Goal: Task Accomplishment & Management: Manage account settings

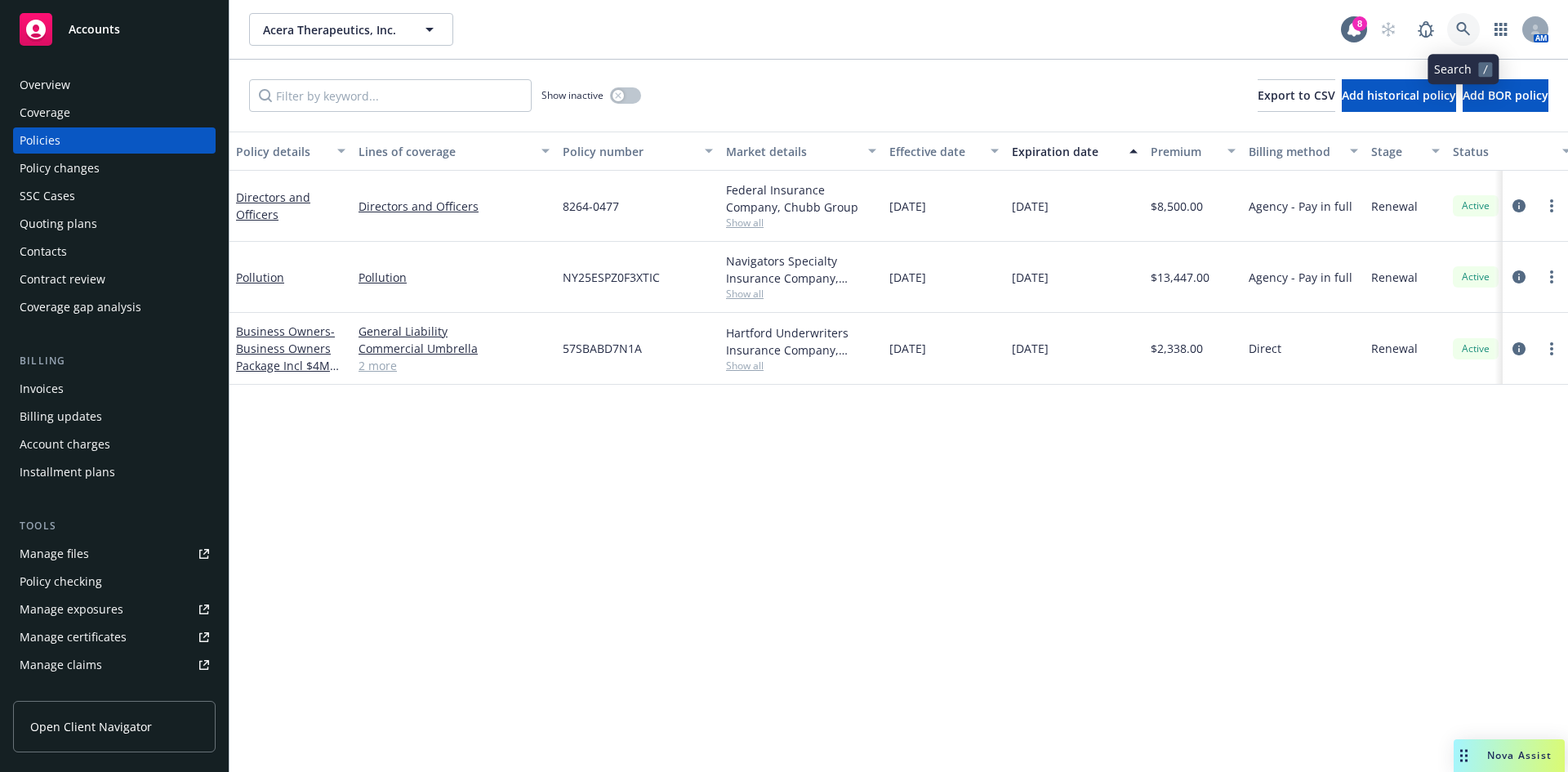
click at [1463, 27] on icon at bounding box center [1463, 29] width 14 height 14
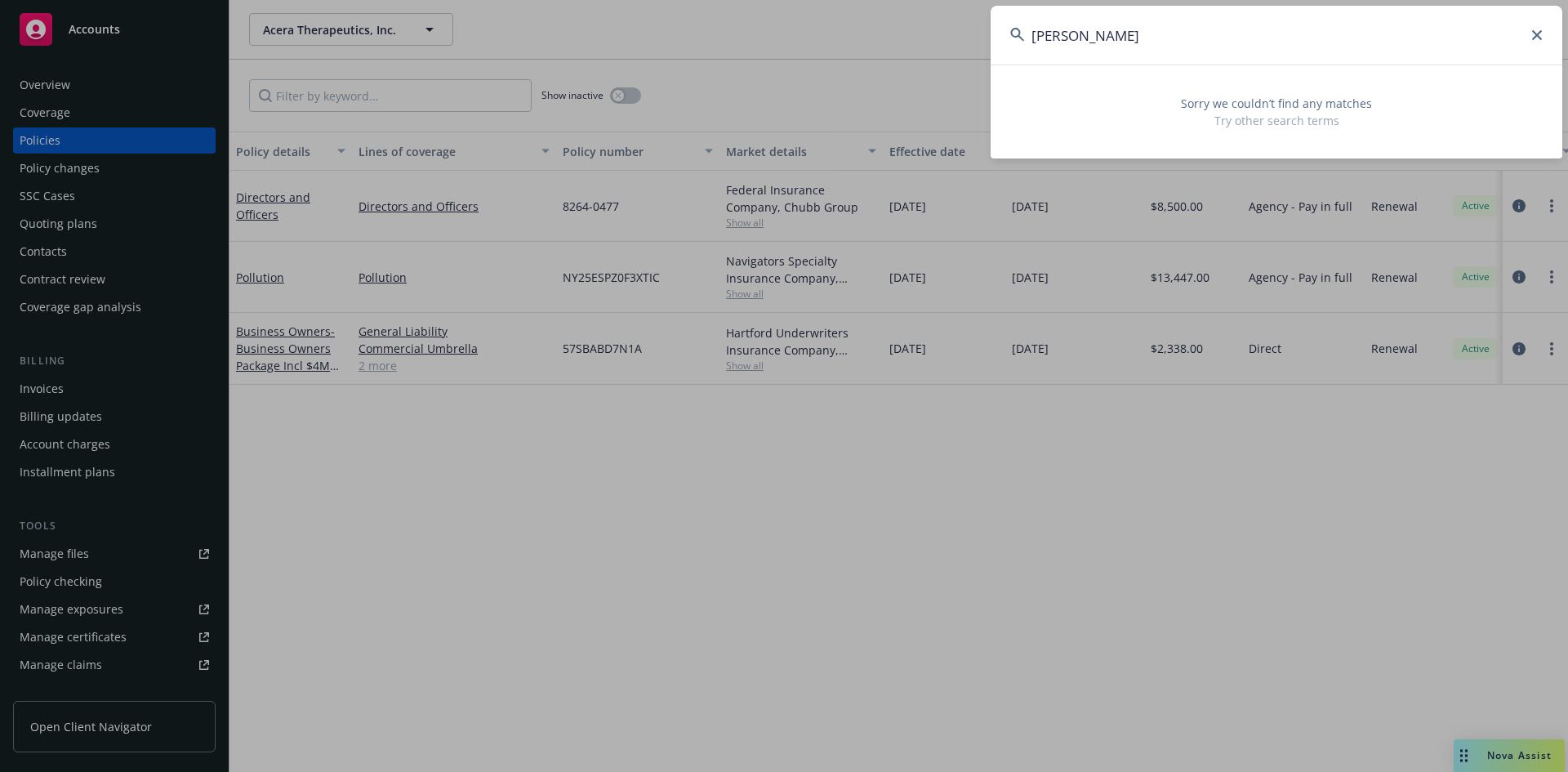
type input "[PERSON_NAME]"
click at [1139, 35] on input "[PERSON_NAME]" at bounding box center [1276, 35] width 572 height 59
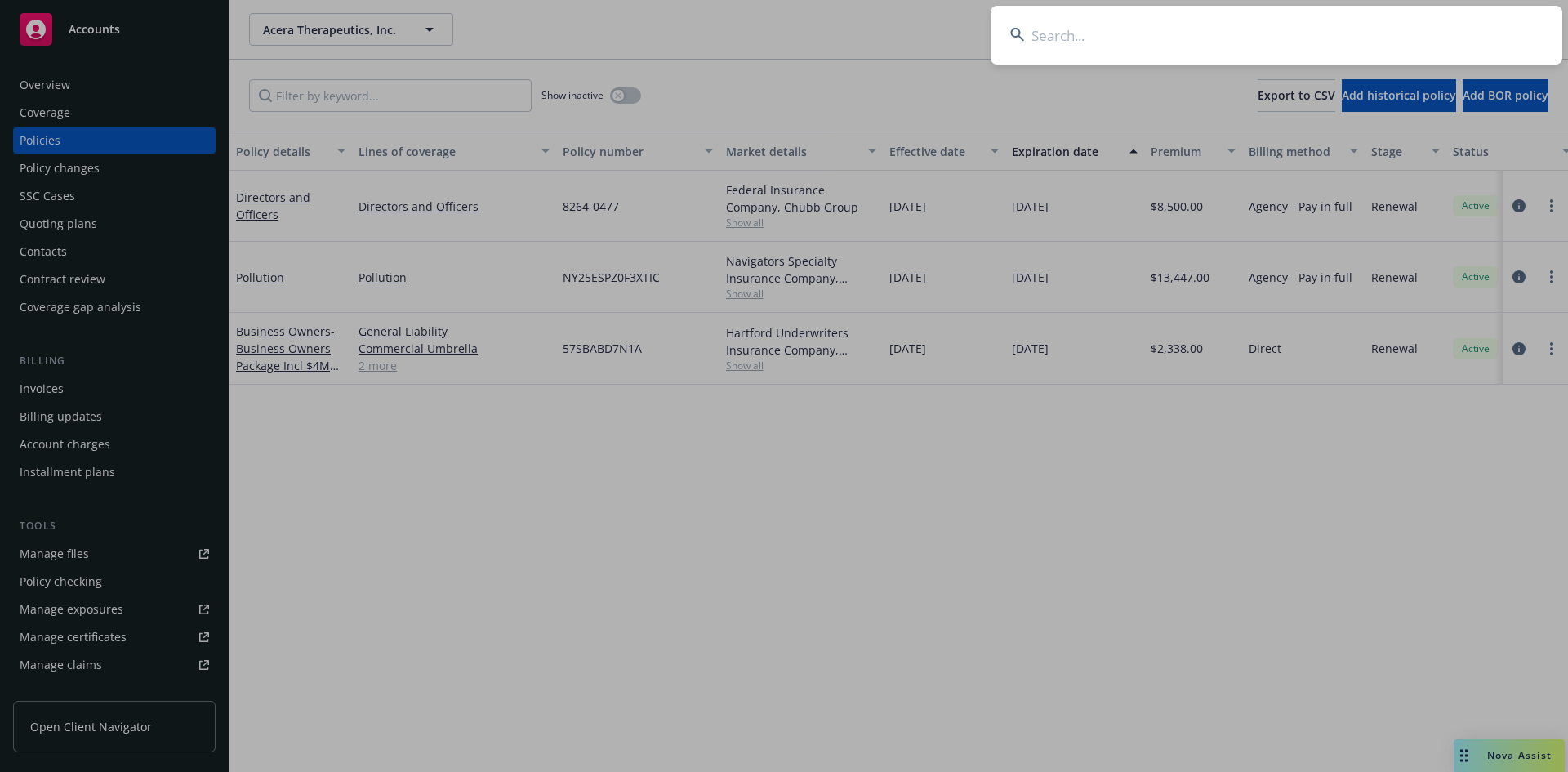
paste input "TG-17"
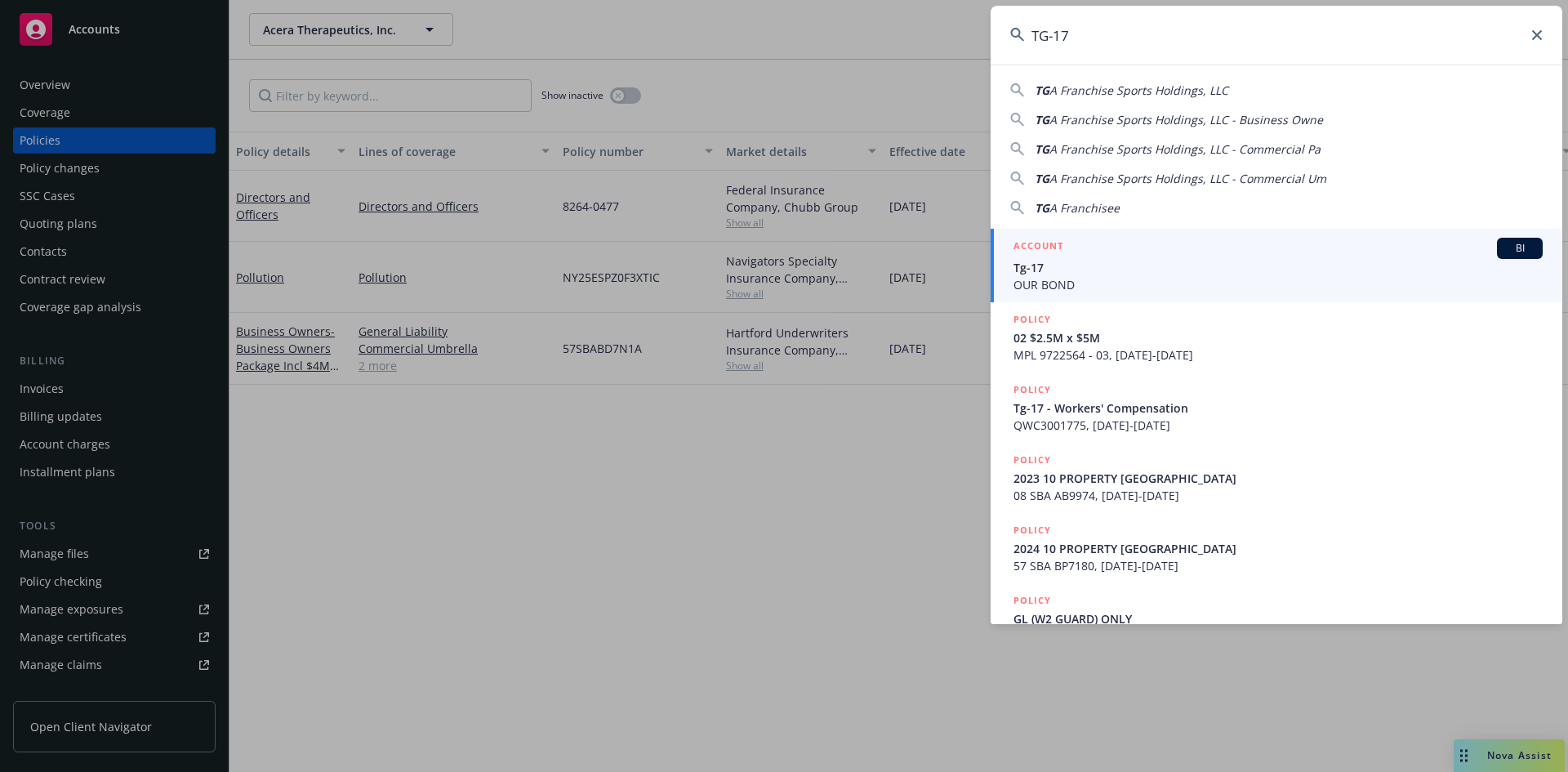
type input "TG-17"
click at [1066, 268] on span "Tg-17" at bounding box center [1278, 267] width 529 height 17
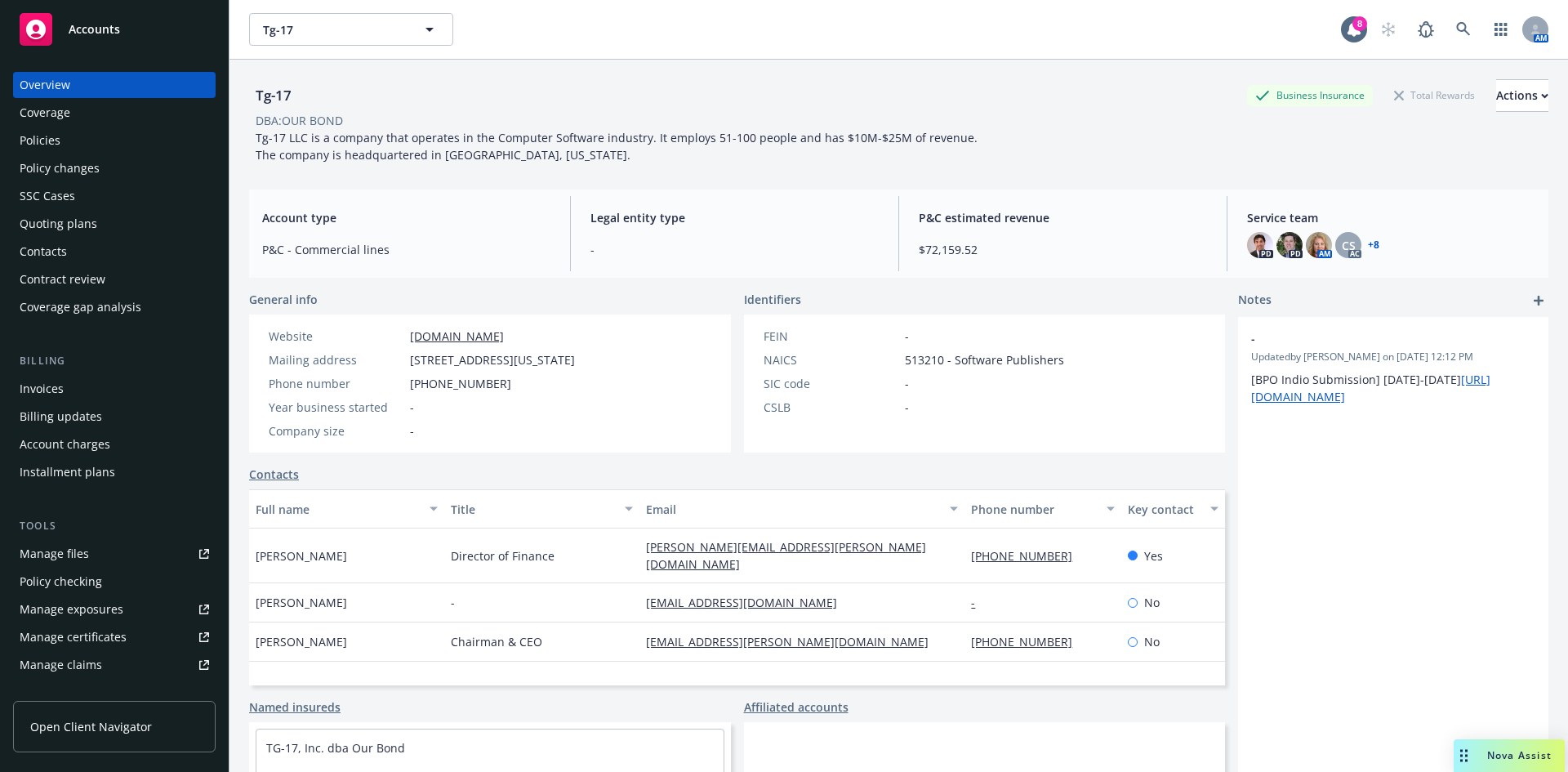
click at [52, 139] on div "Policies" at bounding box center [40, 140] width 40 height 26
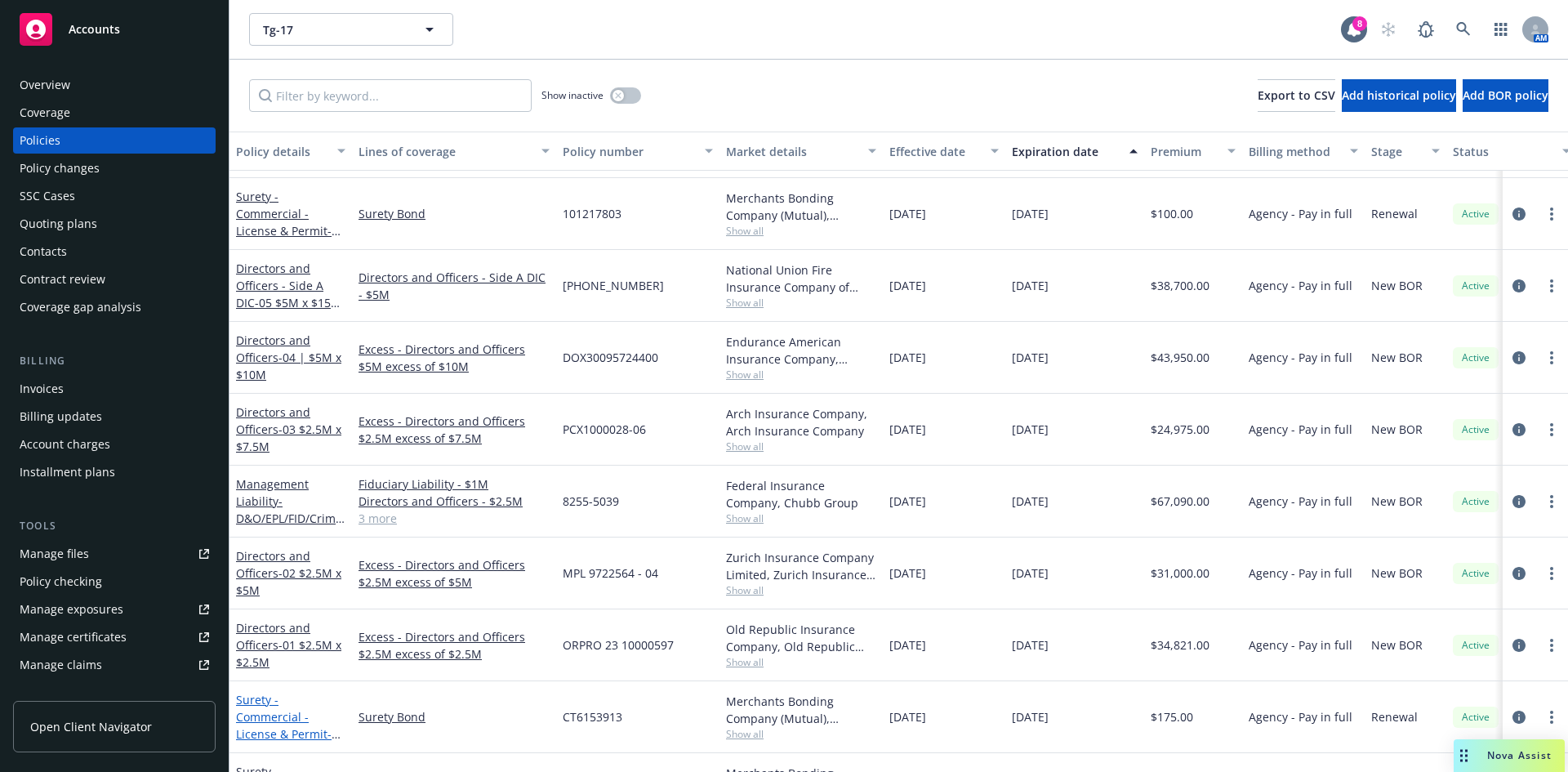
scroll to position [652, 0]
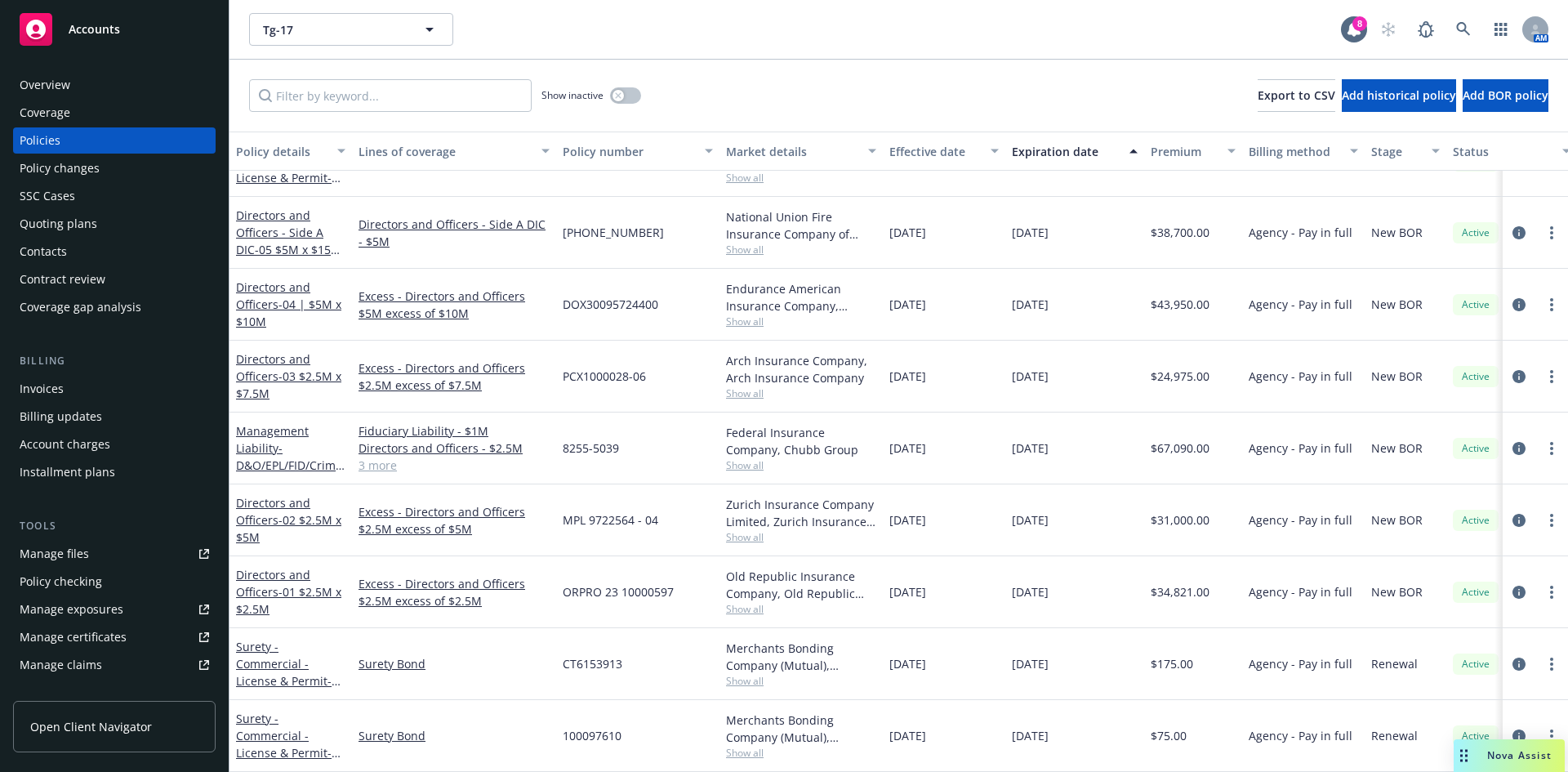
click at [266, 443] on div "Management Liability - D&O/EPL/FID/Crime/K&R" at bounding box center [291, 448] width 110 height 51
click at [255, 432] on link "Management Liability - D&O/EPL/FID/Crime/K&R" at bounding box center [289, 456] width 106 height 67
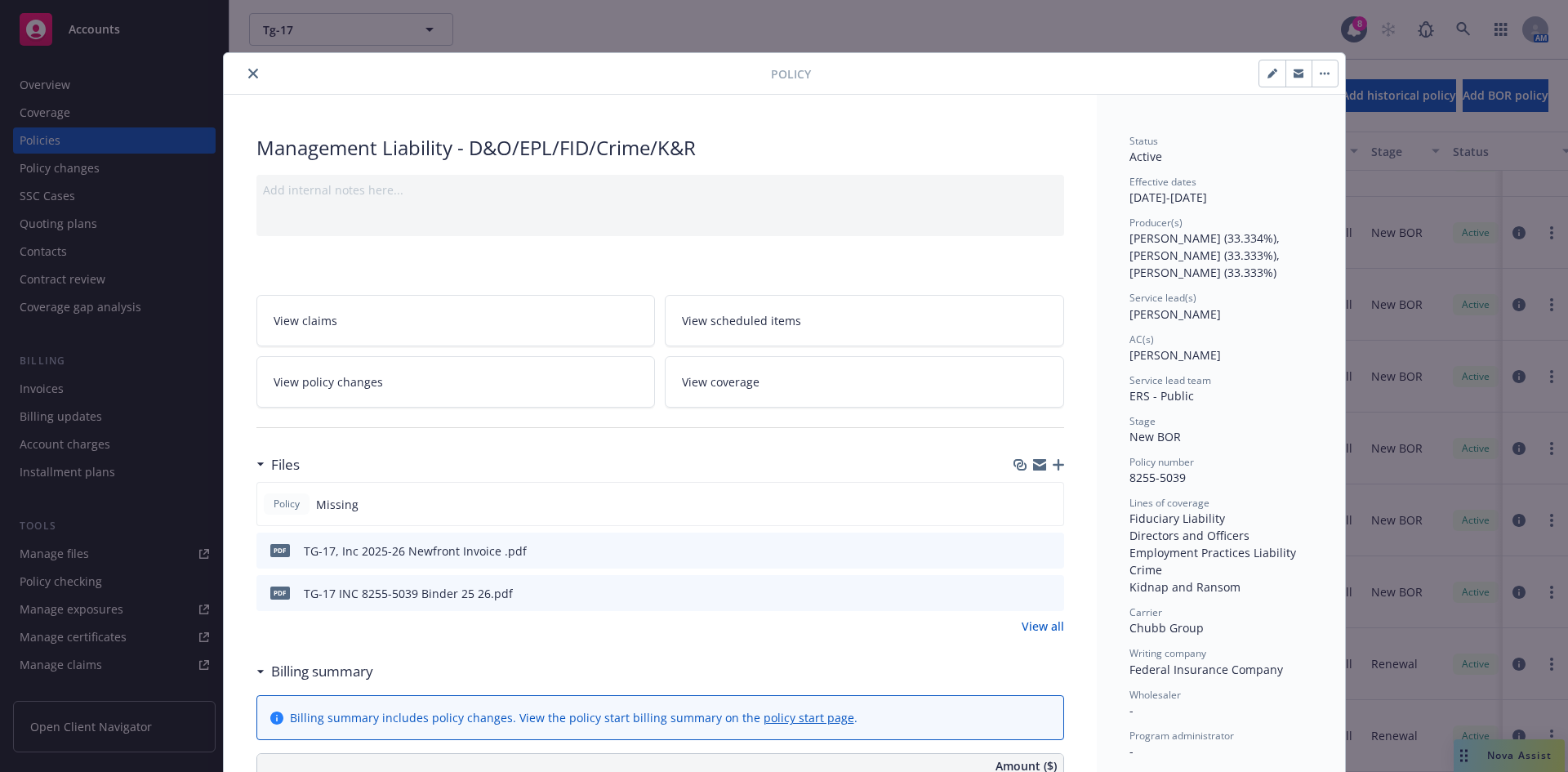
click at [1053, 464] on icon "button" at bounding box center [1059, 464] width 12 height 12
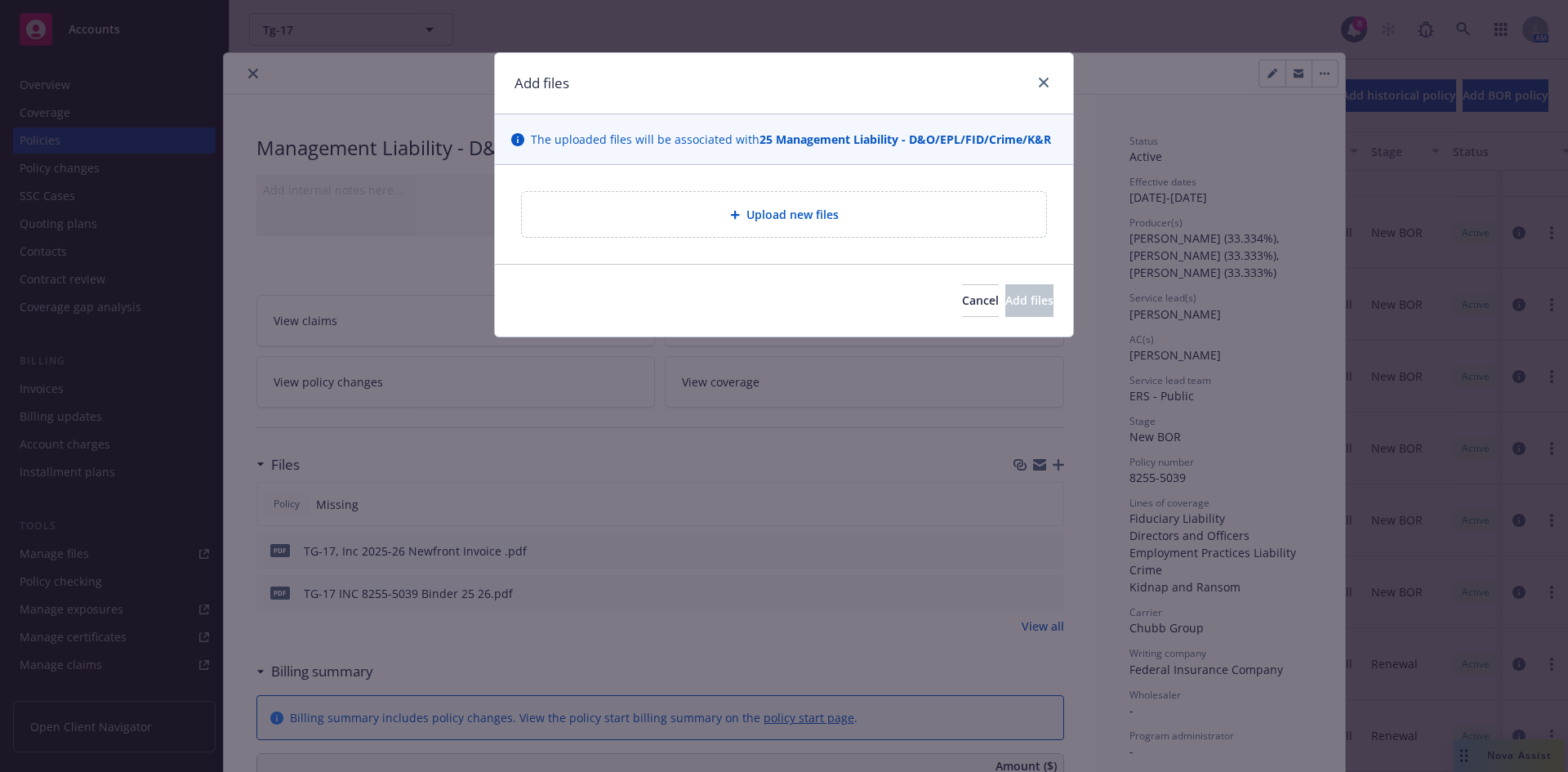
click at [753, 217] on span "Upload new files" at bounding box center [792, 214] width 92 height 17
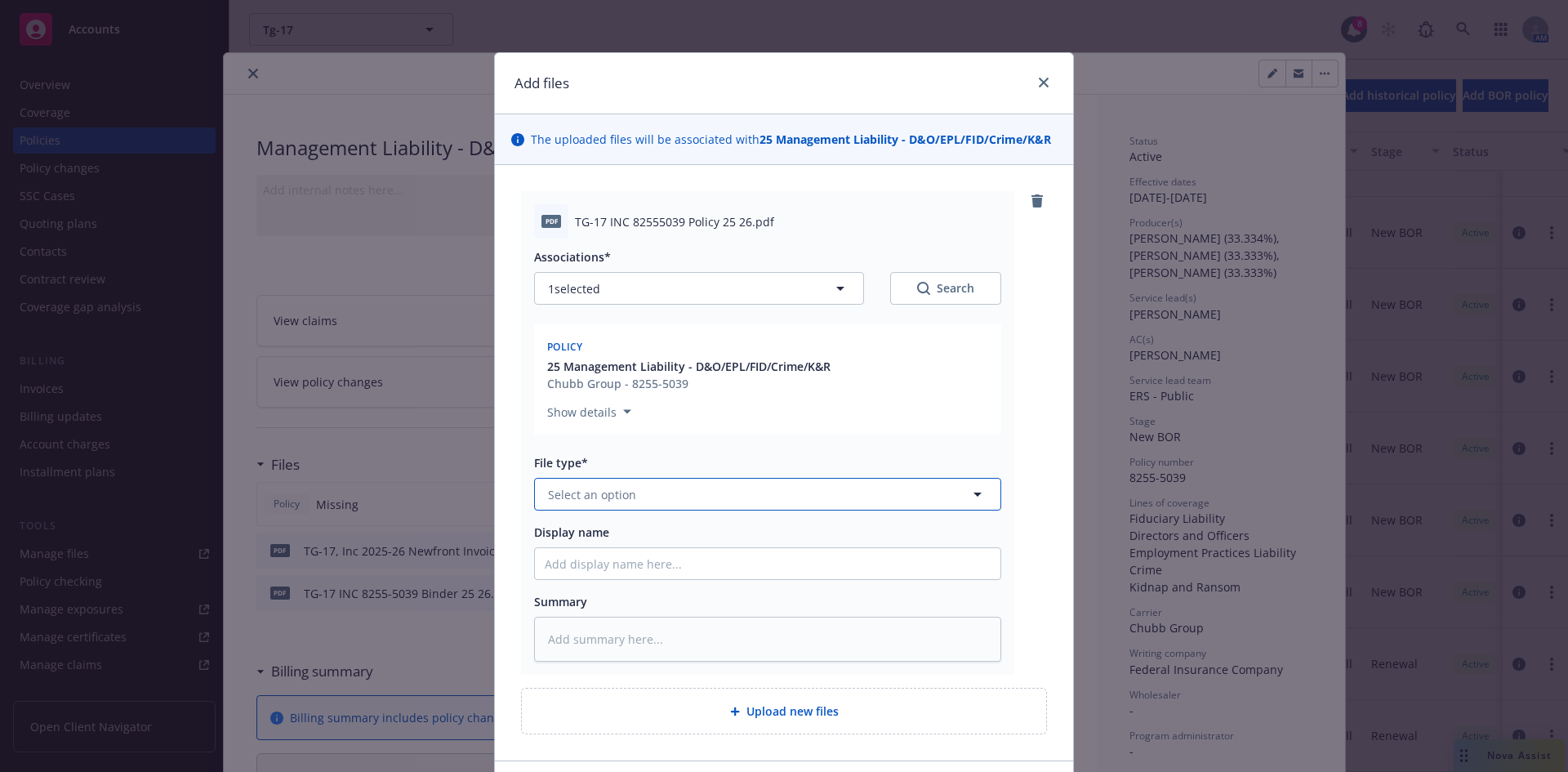
click at [548, 496] on span "Select an option" at bounding box center [592, 494] width 89 height 17
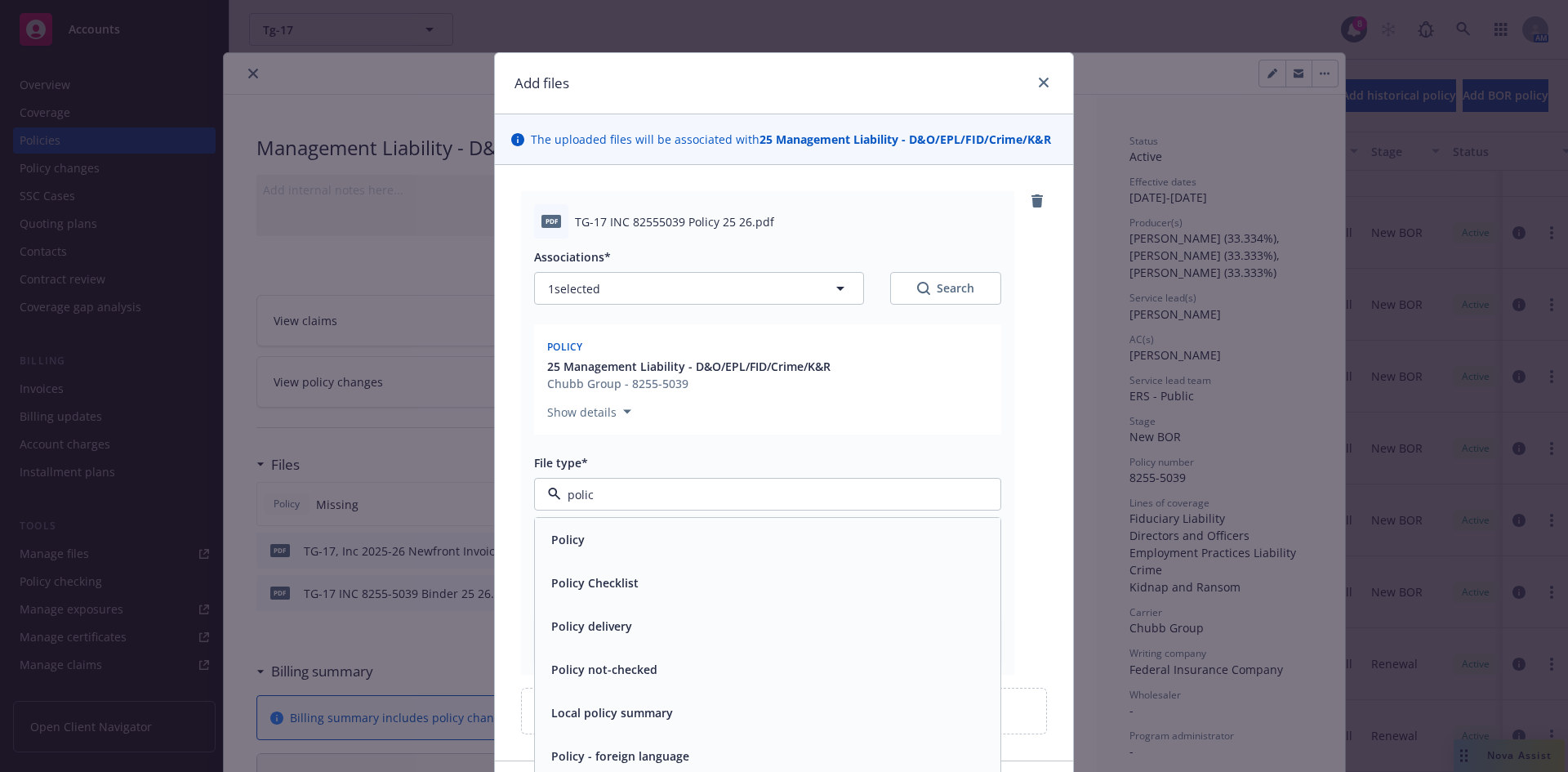
type input "policy"
click at [564, 542] on span "Policy" at bounding box center [568, 539] width 34 height 17
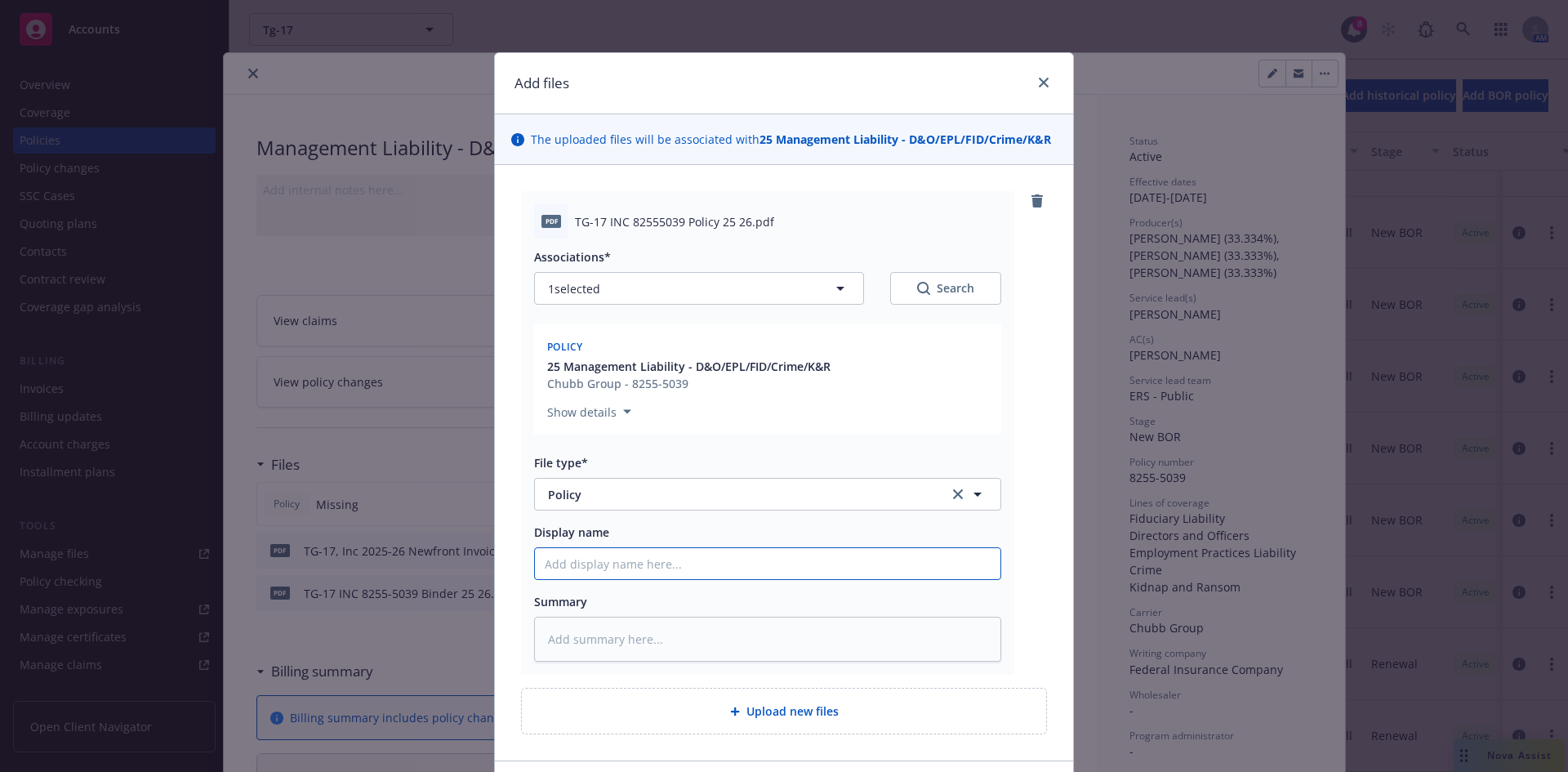
click at [549, 557] on input "Display name" at bounding box center [768, 563] width 465 height 31
paste input "TG-17"
type textarea "x"
type input "TG-17"
type textarea "x"
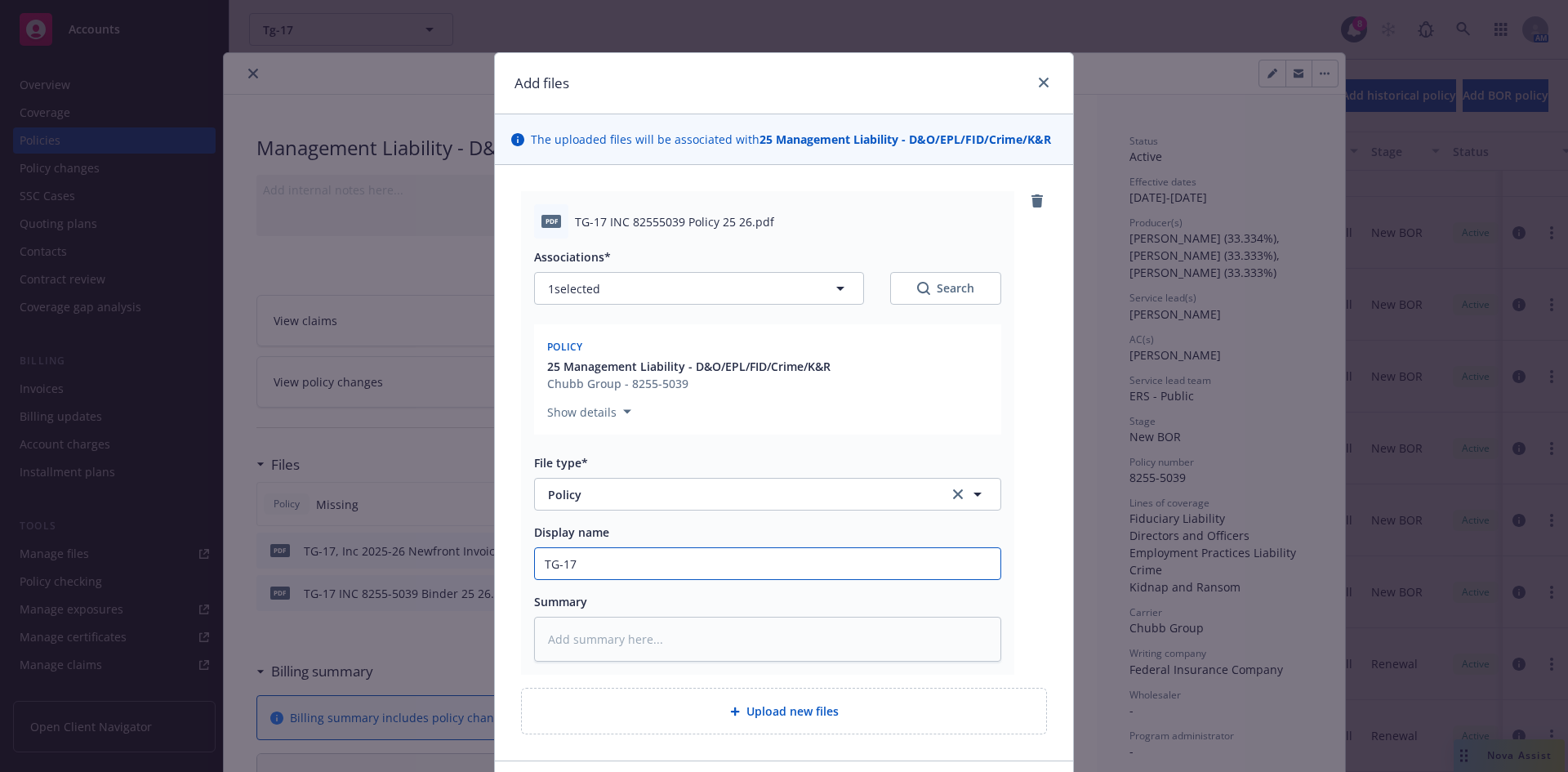
type input "TG-17,"
type textarea "x"
type input "TG-17,"
type textarea "x"
type input "TG-17, I"
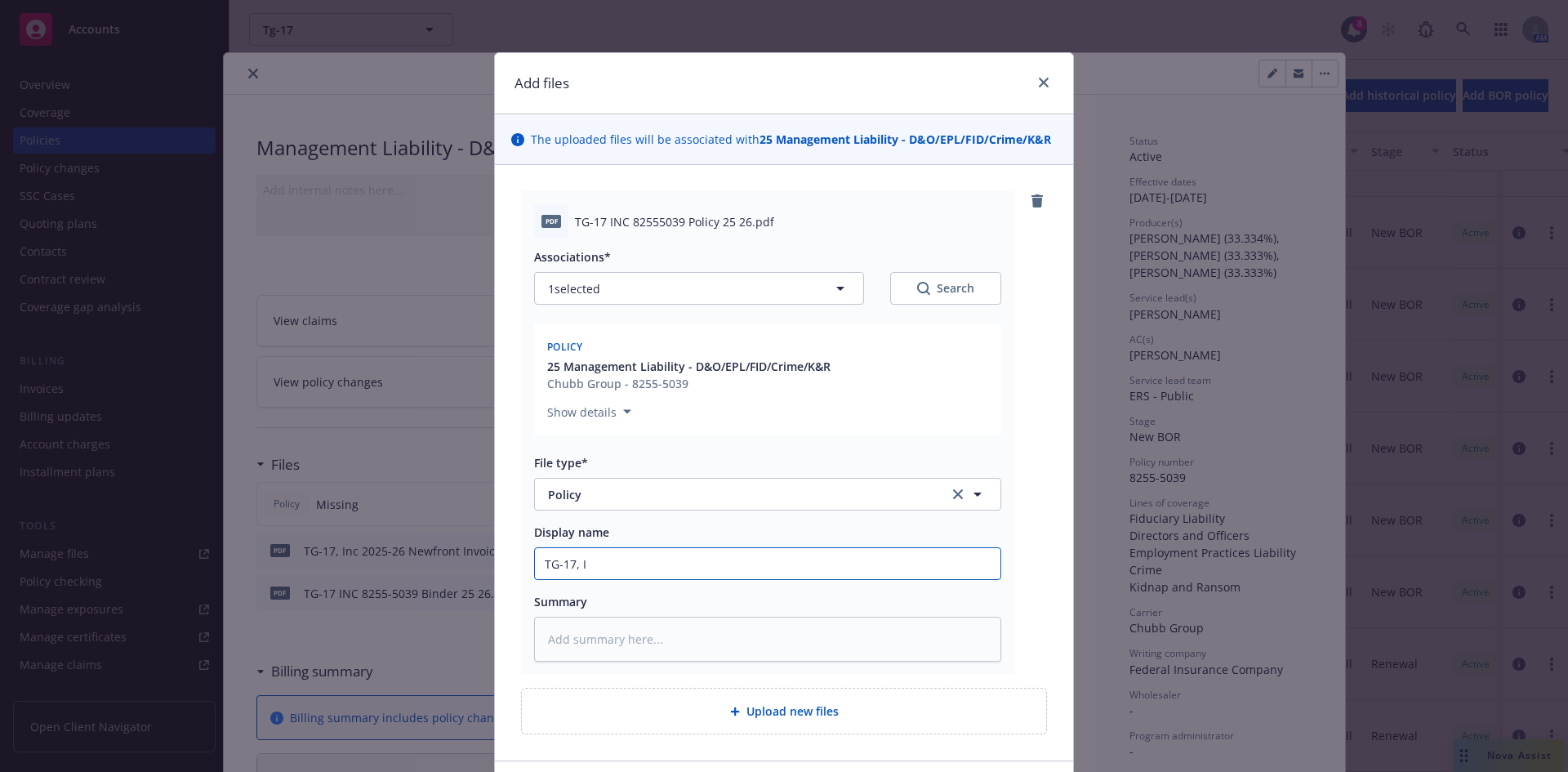
type textarea "x"
type input "TG-17, In"
type textarea "x"
type input "TG-17, Inc"
type textarea "x"
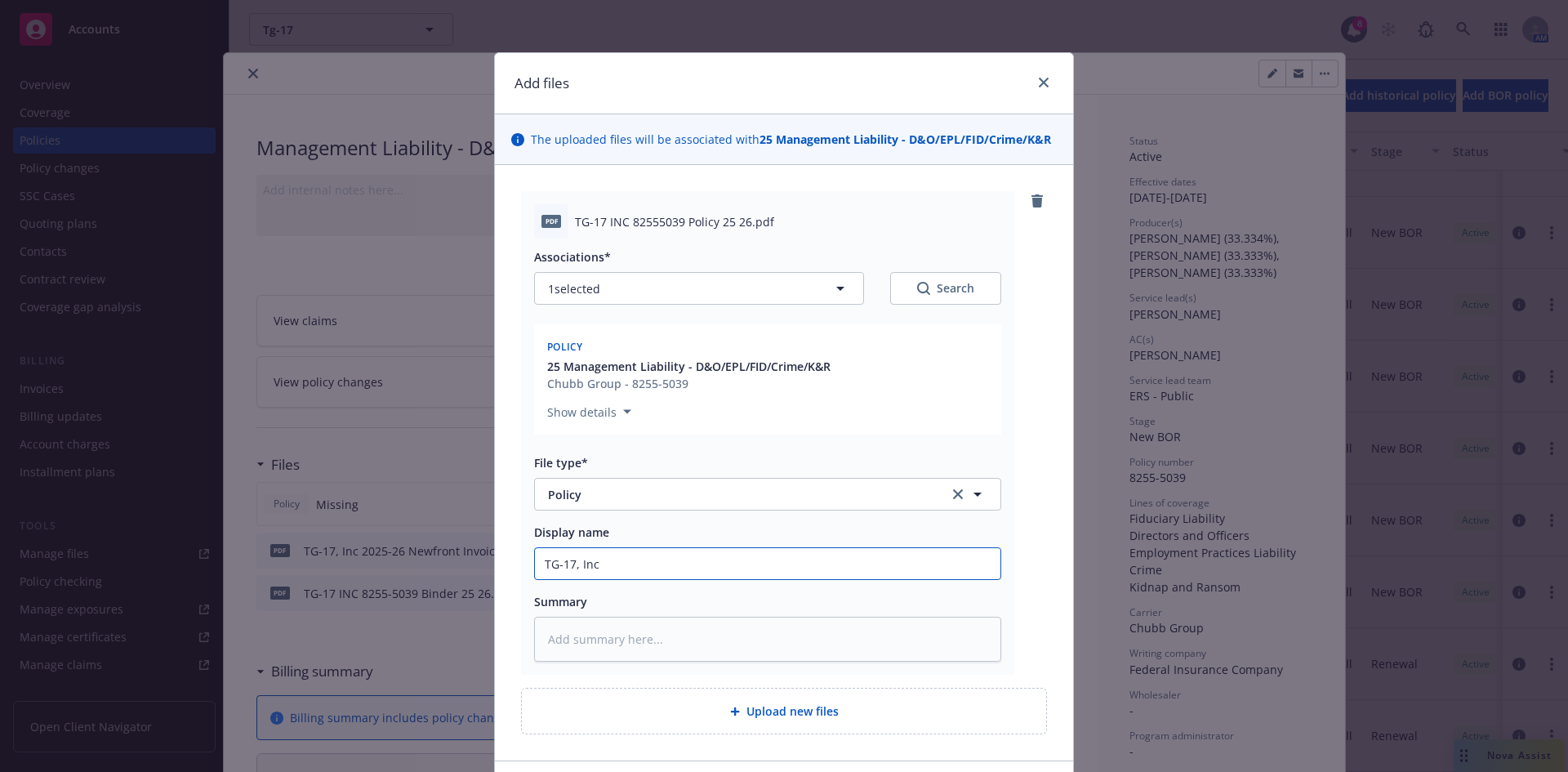
type input "TG-17, Inc 2"
type textarea "x"
type input "TG-17, Inc 20"
type textarea "x"
type input "TG-17, Inc 202"
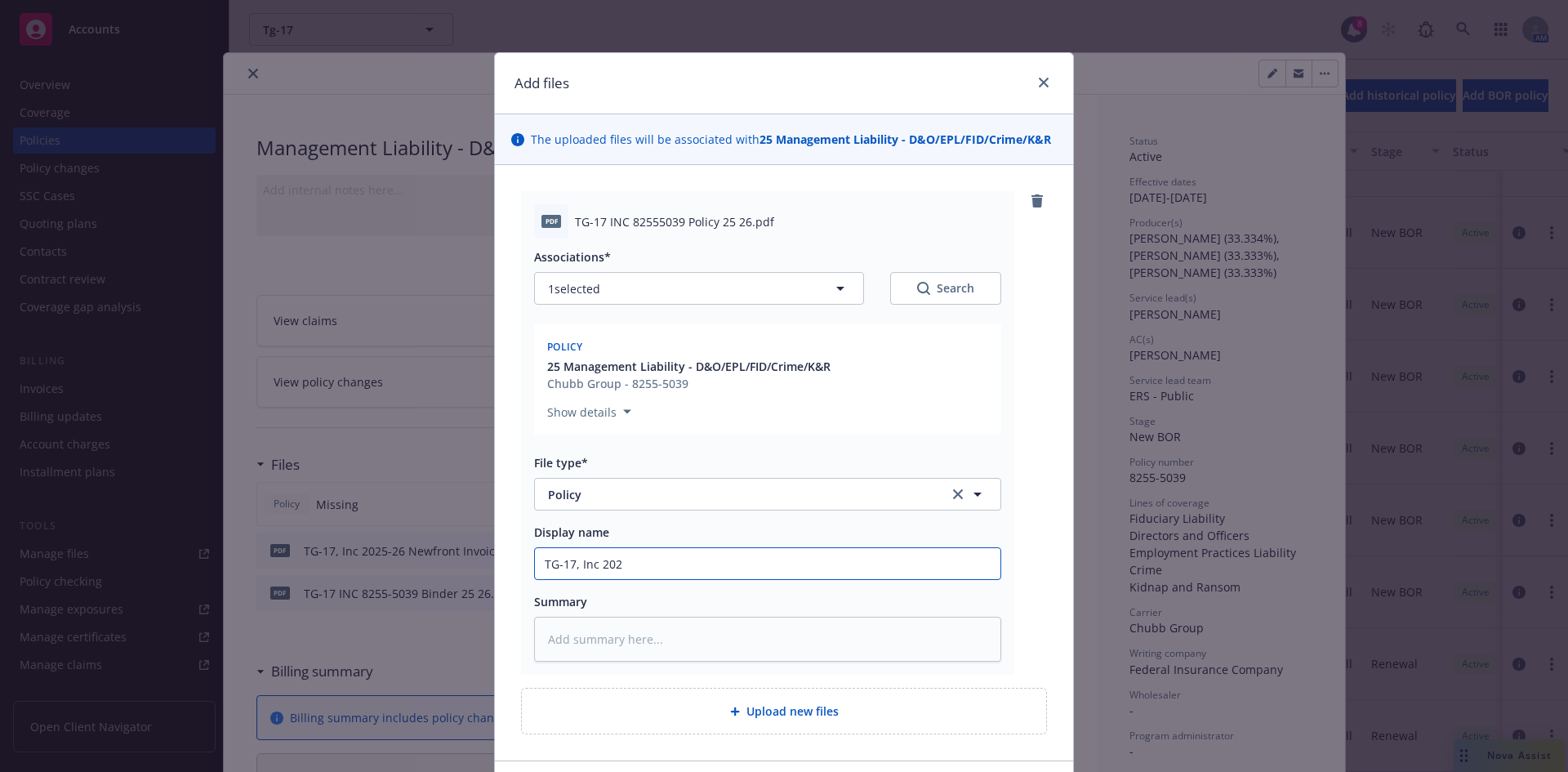
type textarea "x"
type input "TG-17, Inc 2025"
type textarea "x"
type input "TG-17, Inc 2025-"
type textarea "x"
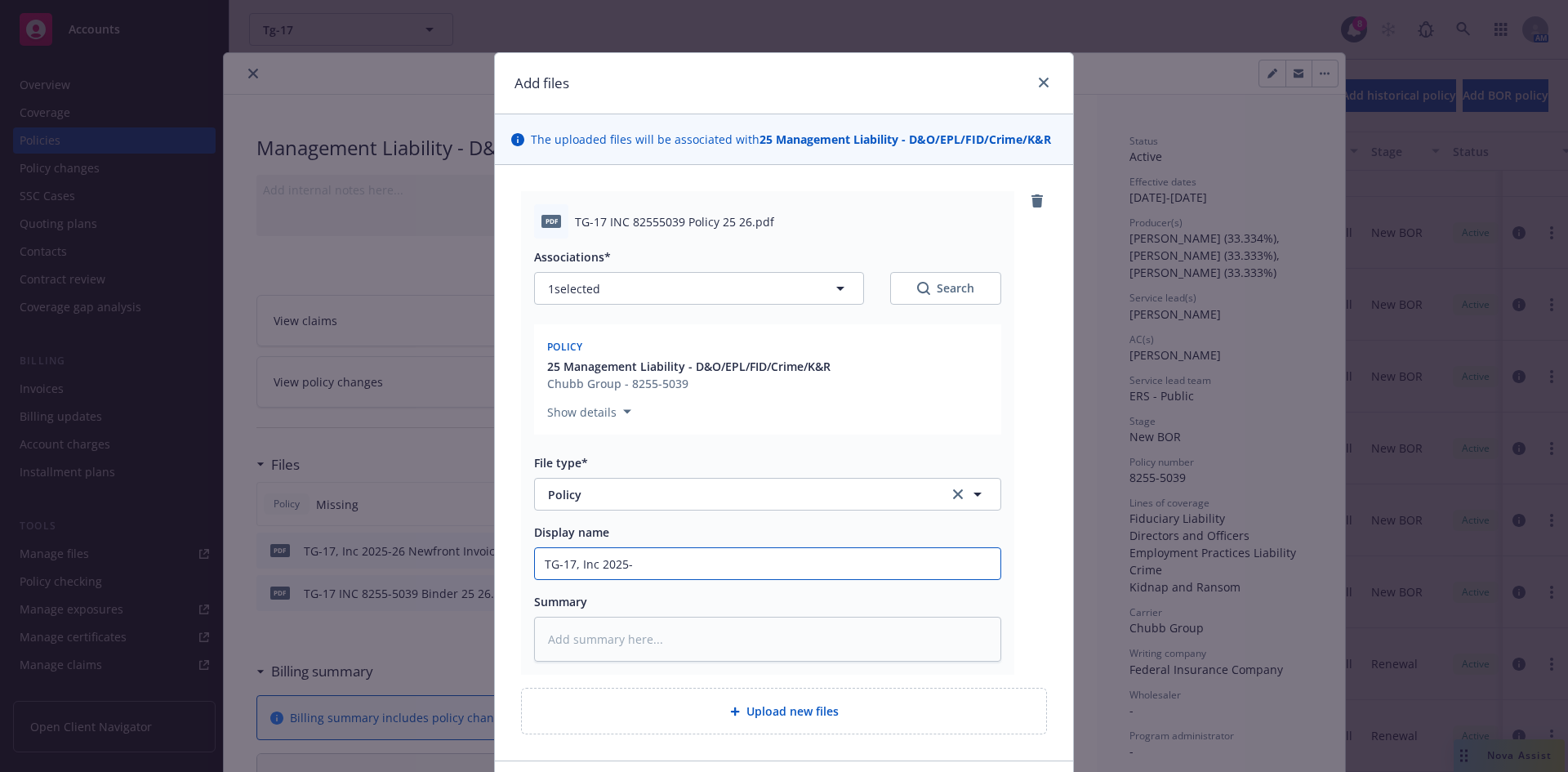
type input "TG-17, Inc 2025-2"
type textarea "x"
type input "TG-17, Inc 2025-26"
type textarea "x"
type input "TG-17, Inc 2025-26"
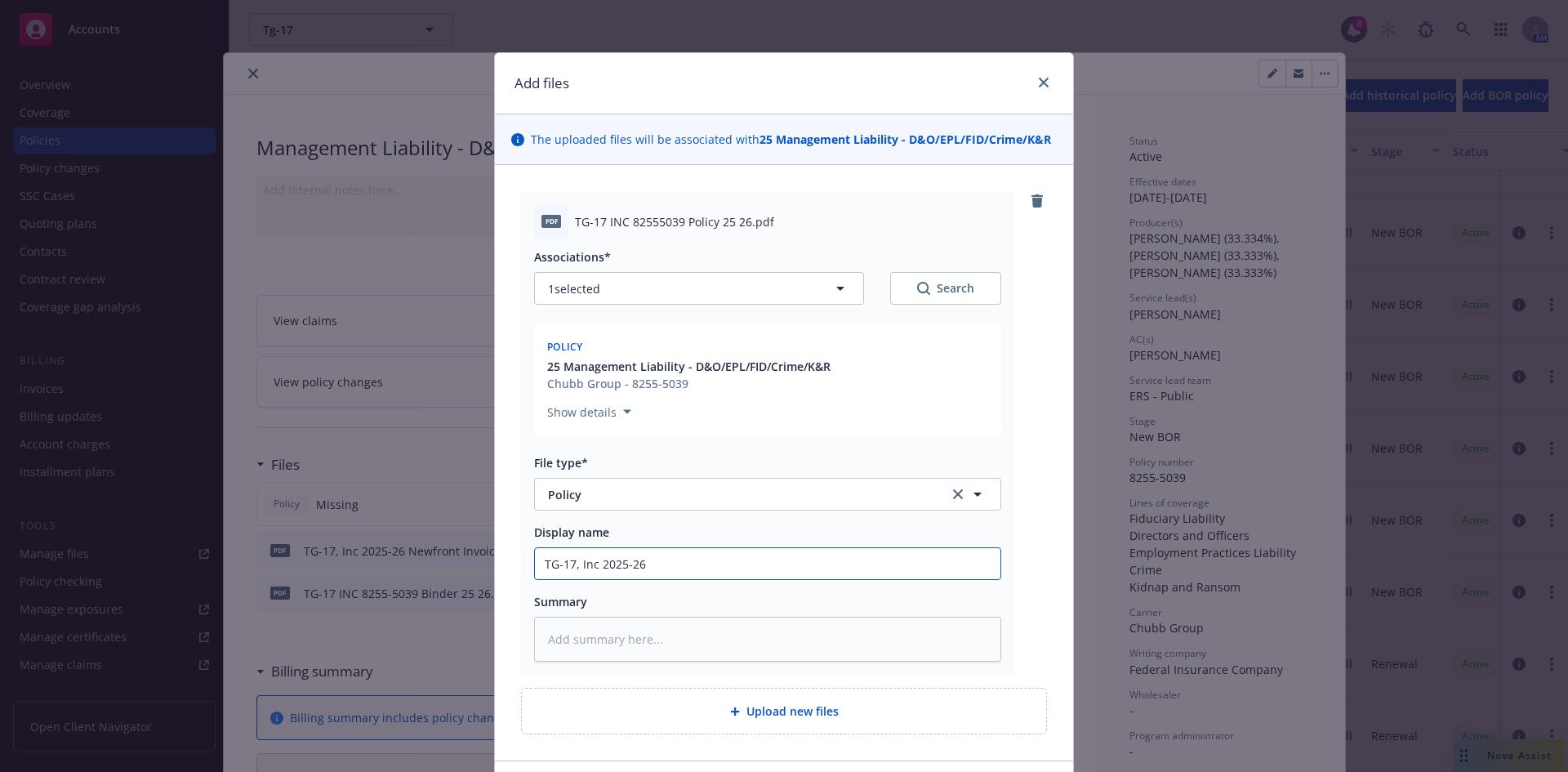
type textarea "x"
type input "TG-17, Inc 2025-26 P"
type textarea "x"
type input "TG-17, Inc 2025-26 Pr"
type textarea "x"
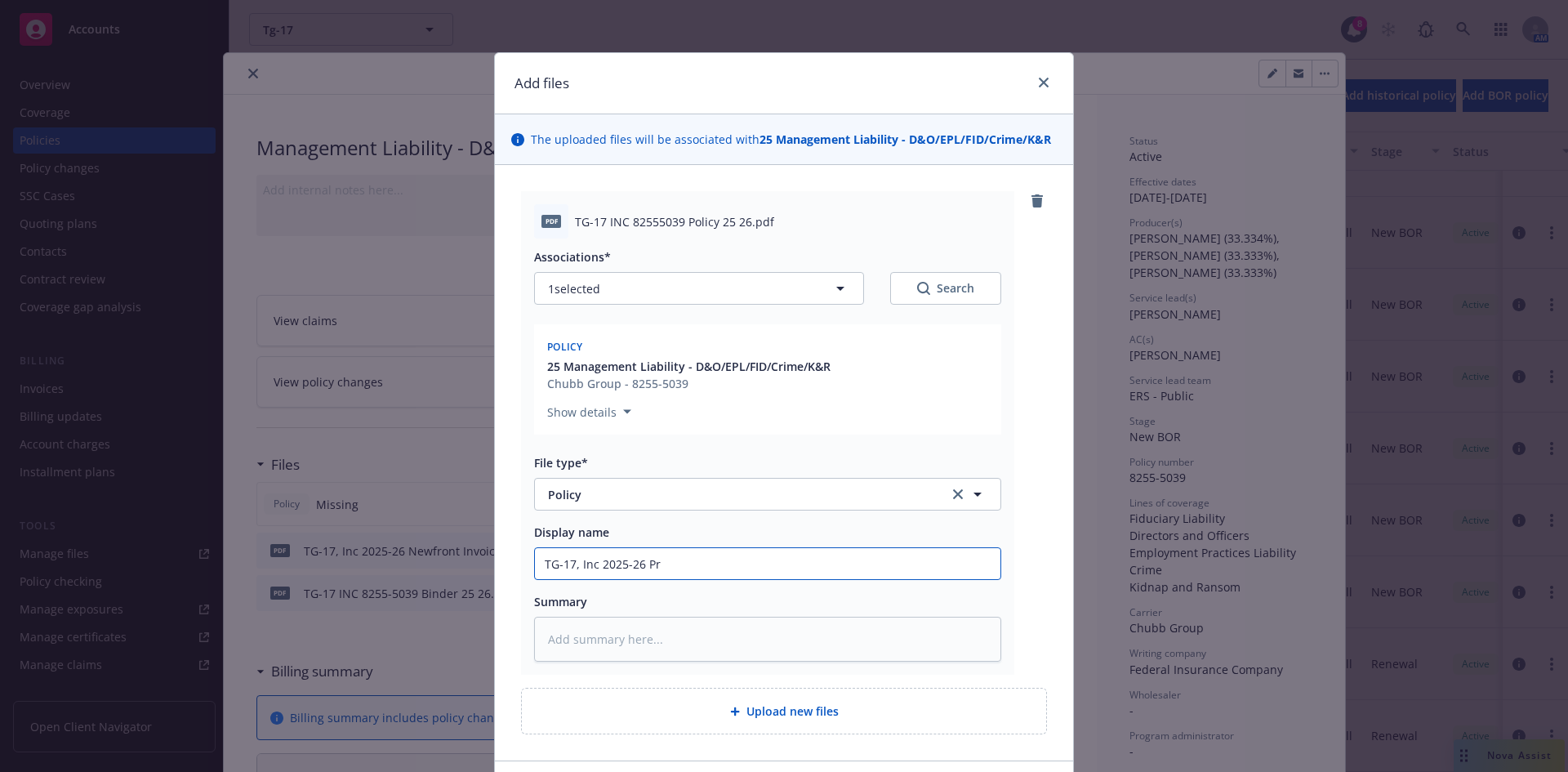
type input "TG-17, Inc 2025-26 Pri"
type textarea "x"
type input "TG-17, Inc 2025-26 Prim"
type textarea "x"
type input "TG-17, Inc 2025-26 Prima"
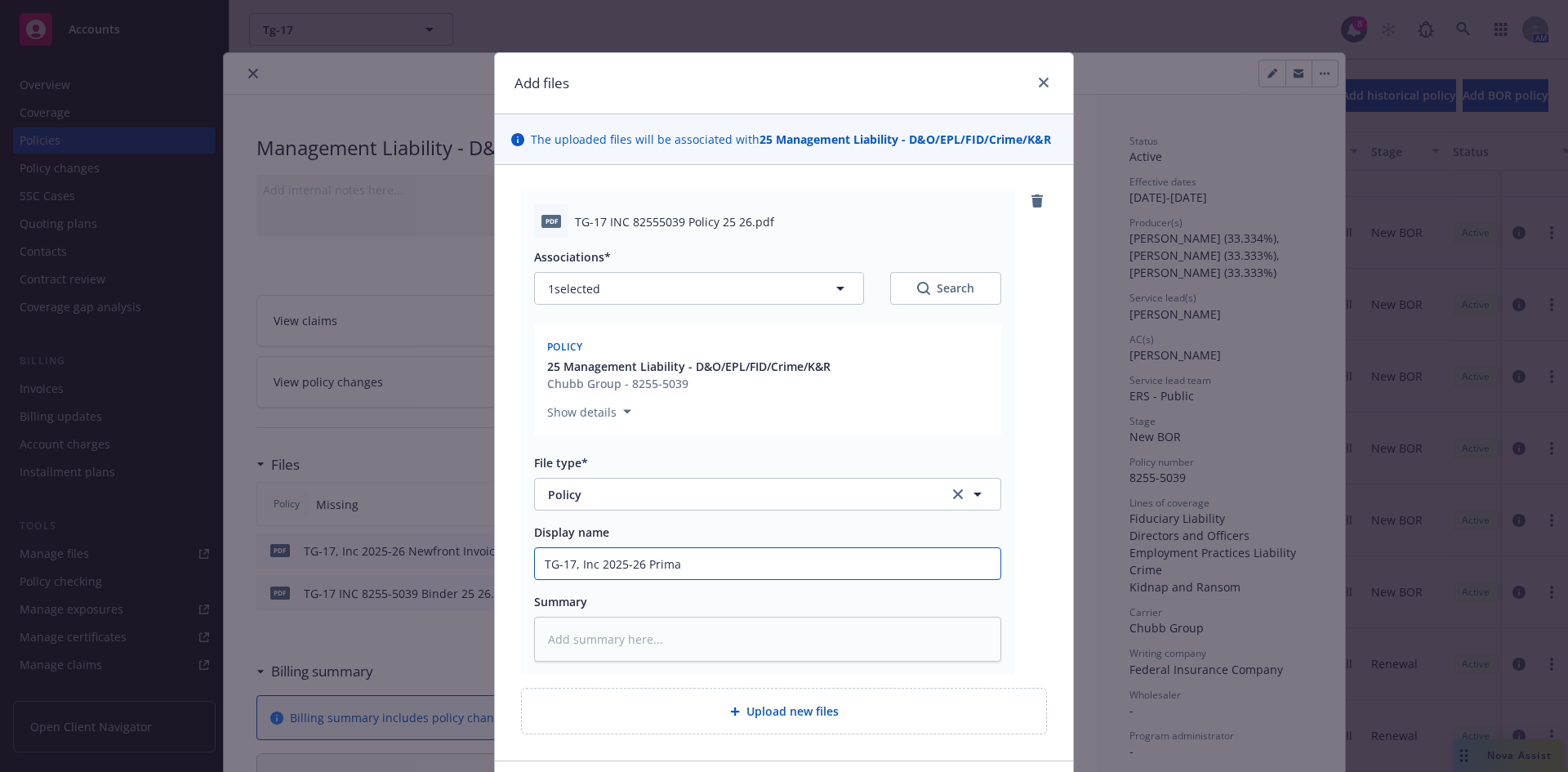
type textarea "x"
type input "TG-17, Inc 2025-26 Primar"
type textarea "x"
type input "TG-17, Inc 2025-26 Primary"
type textarea "x"
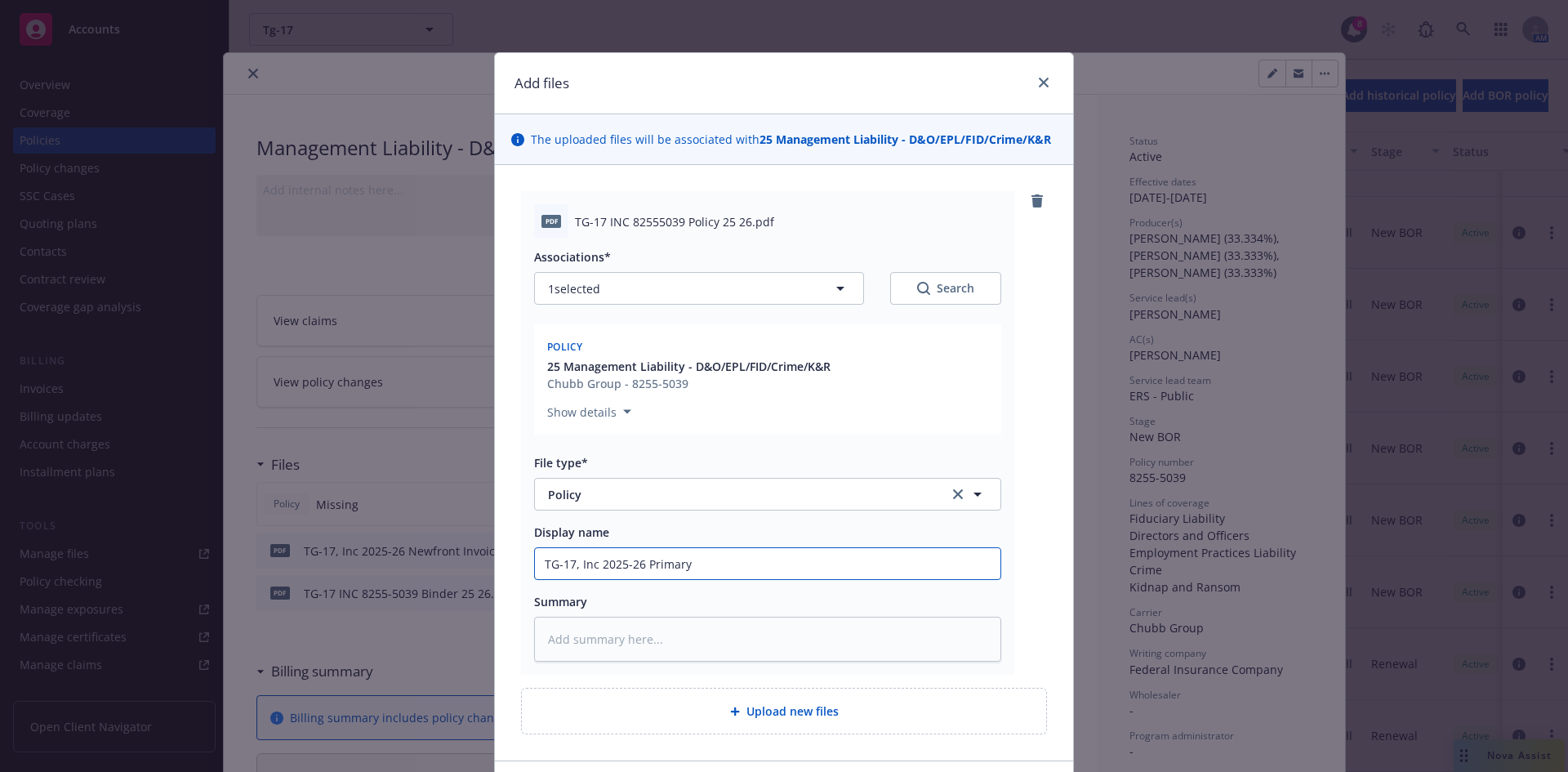
type input "TG-17, Inc 2025-26 Primary P"
type textarea "x"
type input "TG-17, Inc 2025-26 Primary Po"
type textarea "x"
type input "TG-17, Inc 2025-26 Primary Pol"
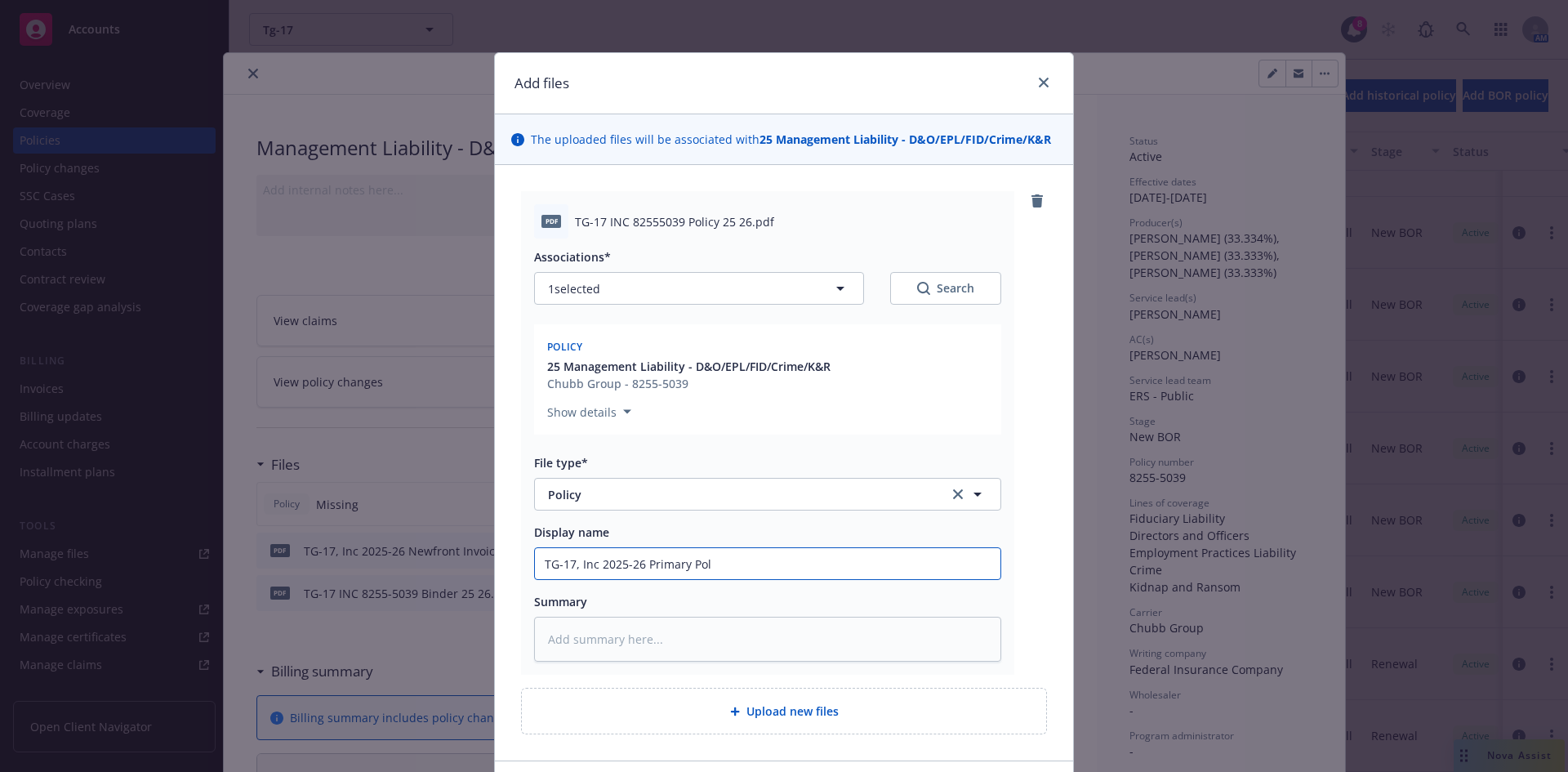
type textarea "x"
type input "TG-17, Inc 2025-26 Primary Poli"
type textarea "x"
type input "TG-17, Inc 2025-26 Primary Polic"
type textarea "x"
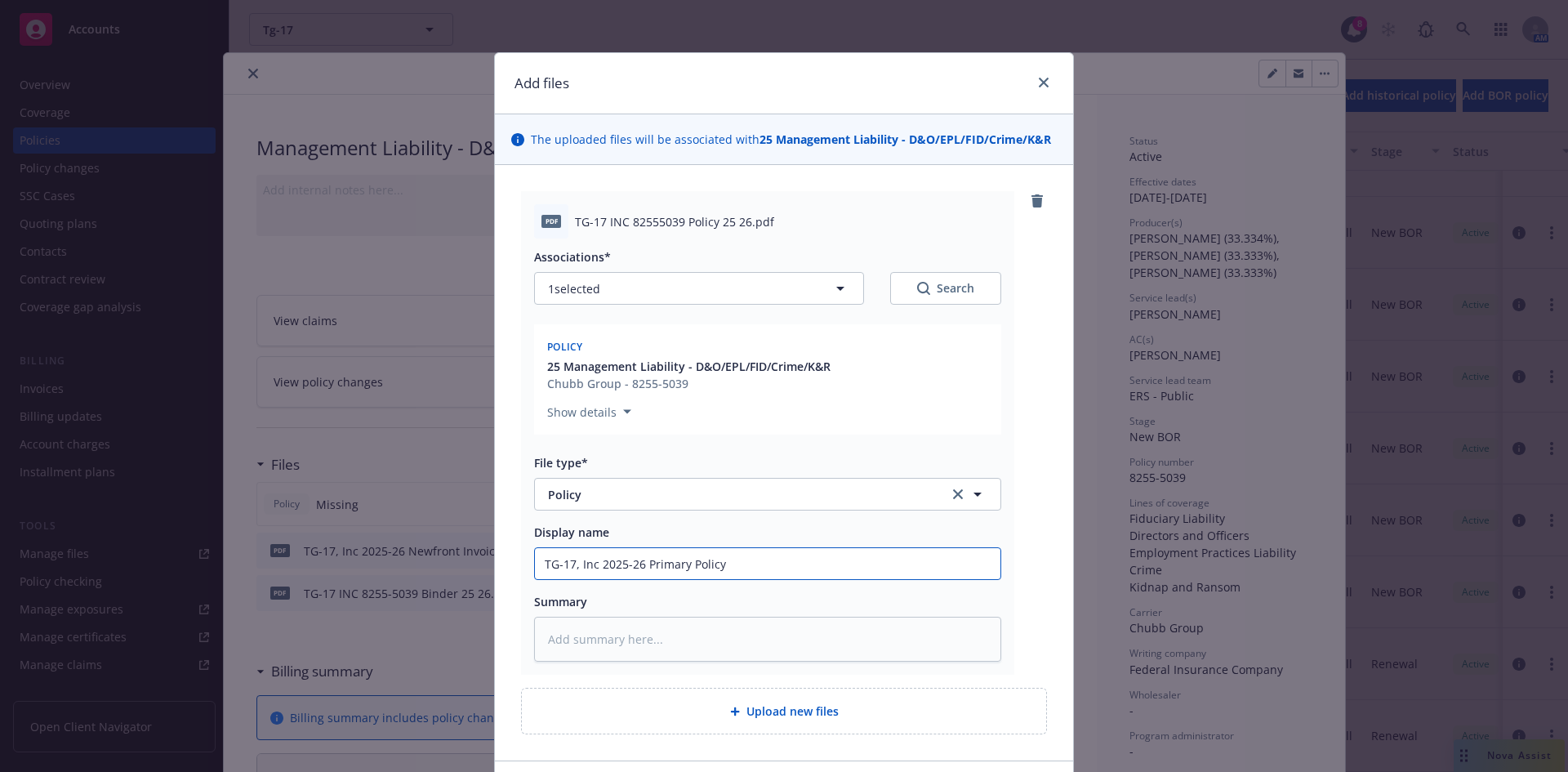
type input "TG-17, Inc 2025-26 Primary Policy"
type textarea "x"
type input "TG-17, Inc 2025-26 Primary Policy"
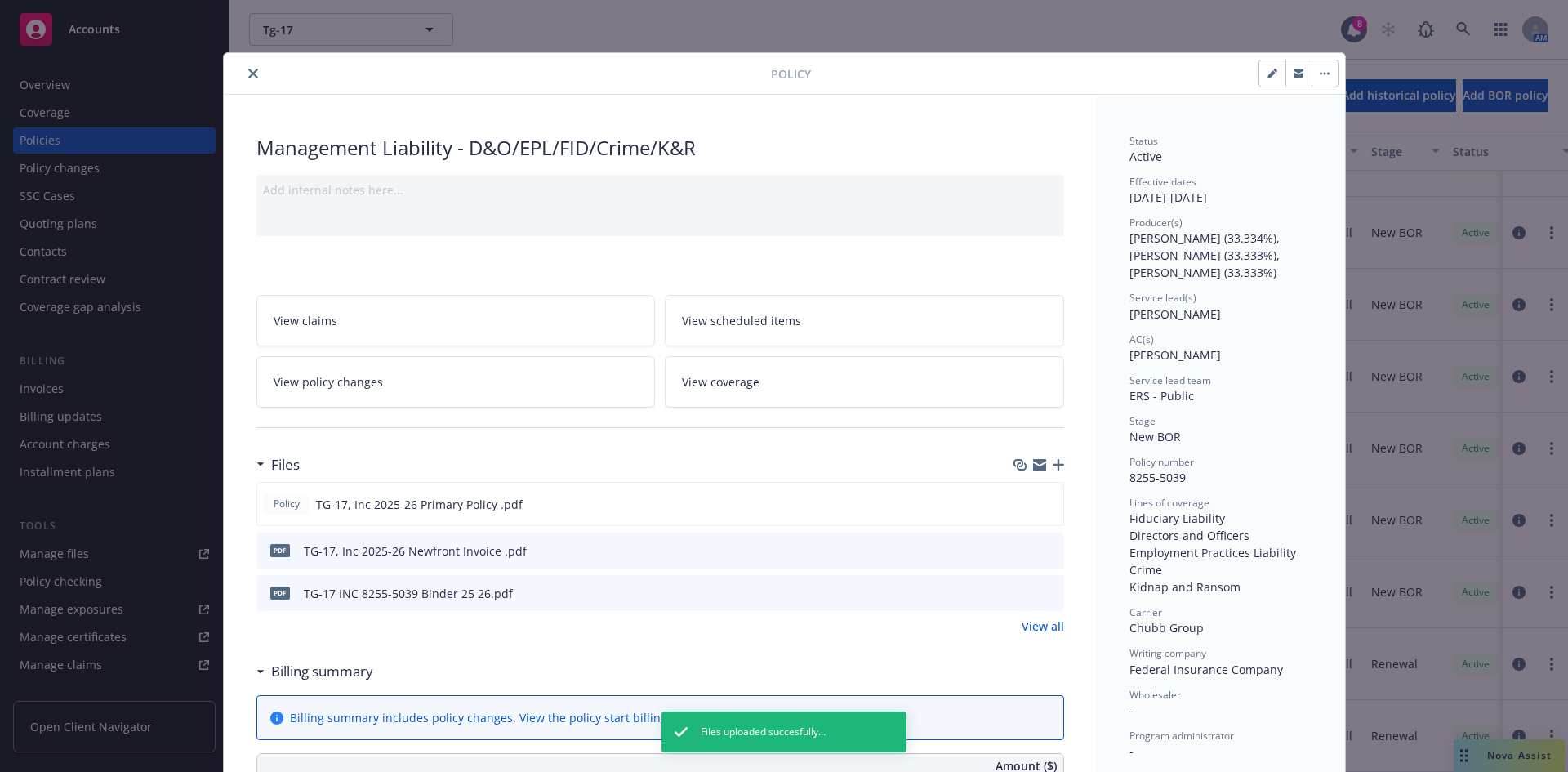
click at [249, 73] on icon "close" at bounding box center [254, 73] width 10 height 10
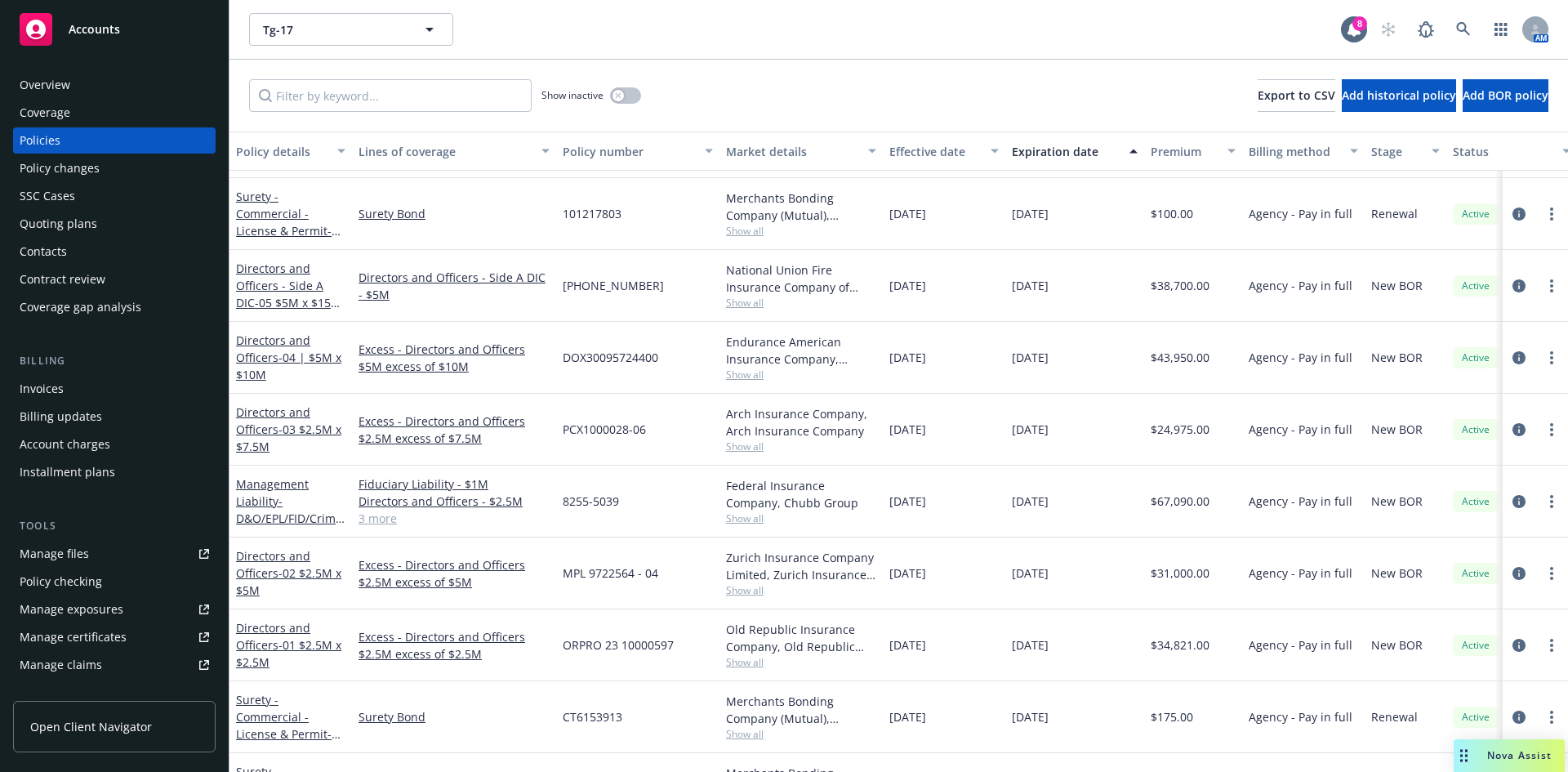
scroll to position [646, 0]
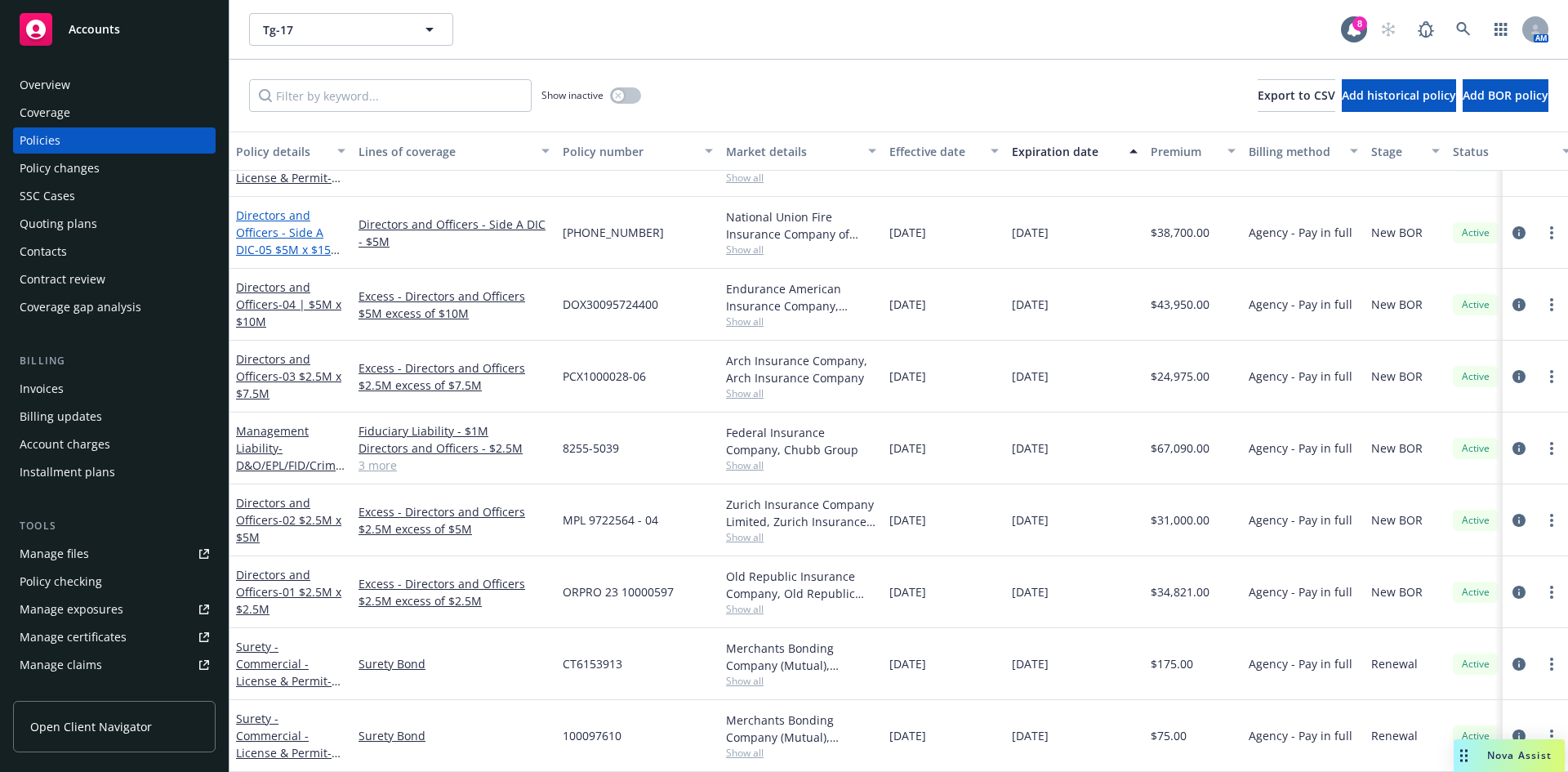
click at [274, 221] on link "Directors and Officers - Side A DIC - 05 $5M x $15M D&O Lead Side A" at bounding box center [288, 240] width 105 height 67
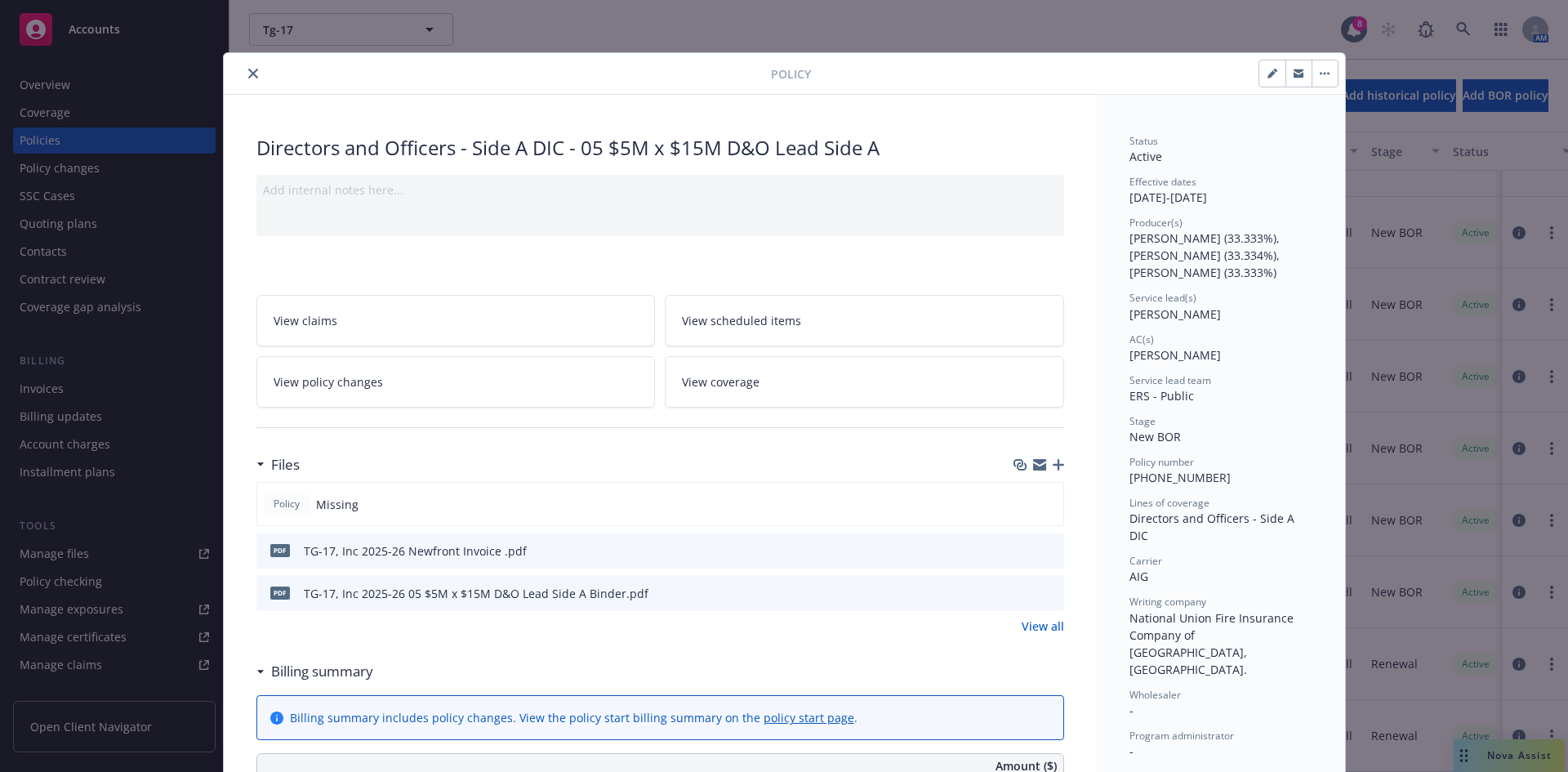
click at [1053, 464] on icon "button" at bounding box center [1059, 464] width 12 height 12
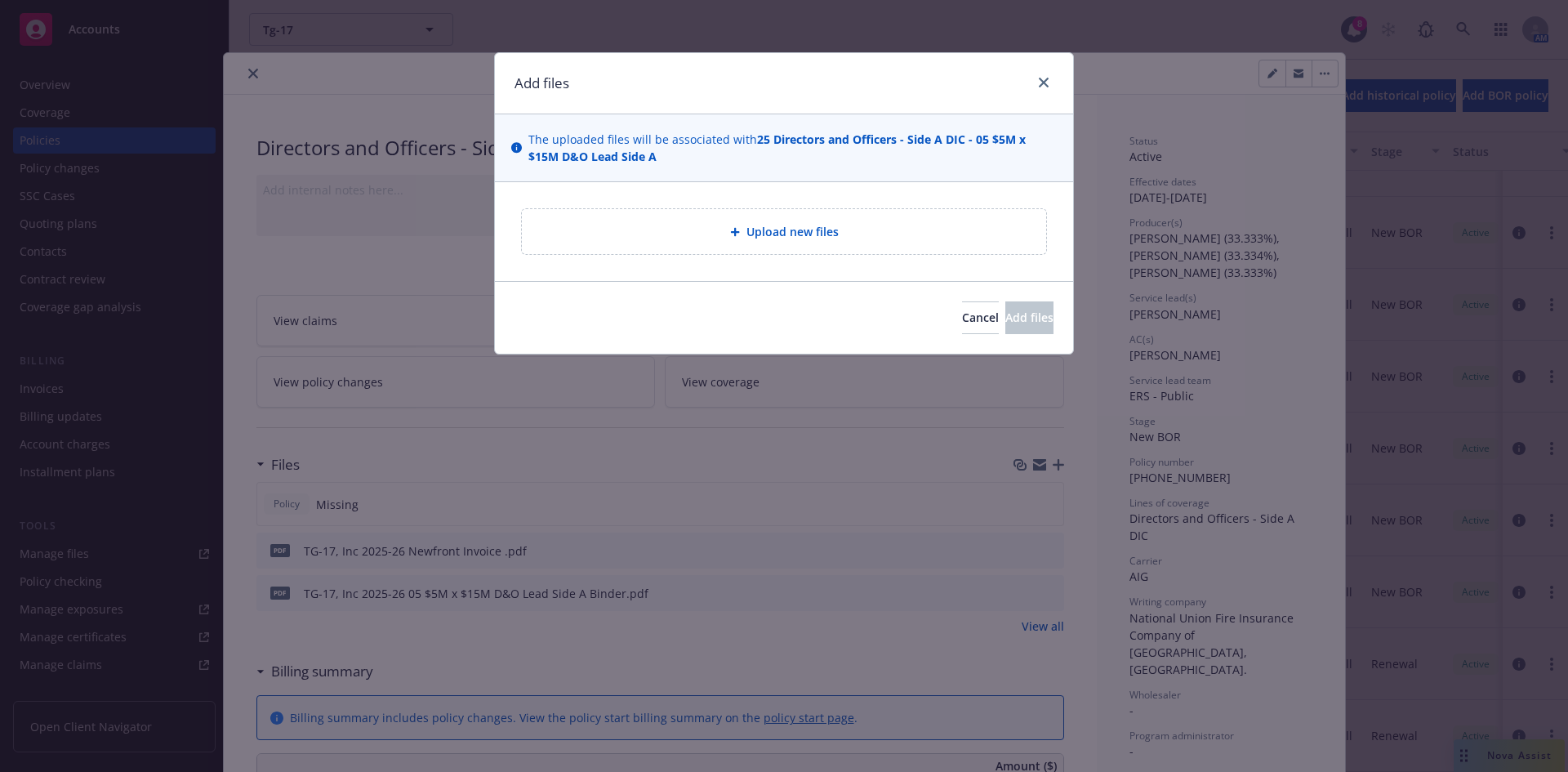
type textarea "x"
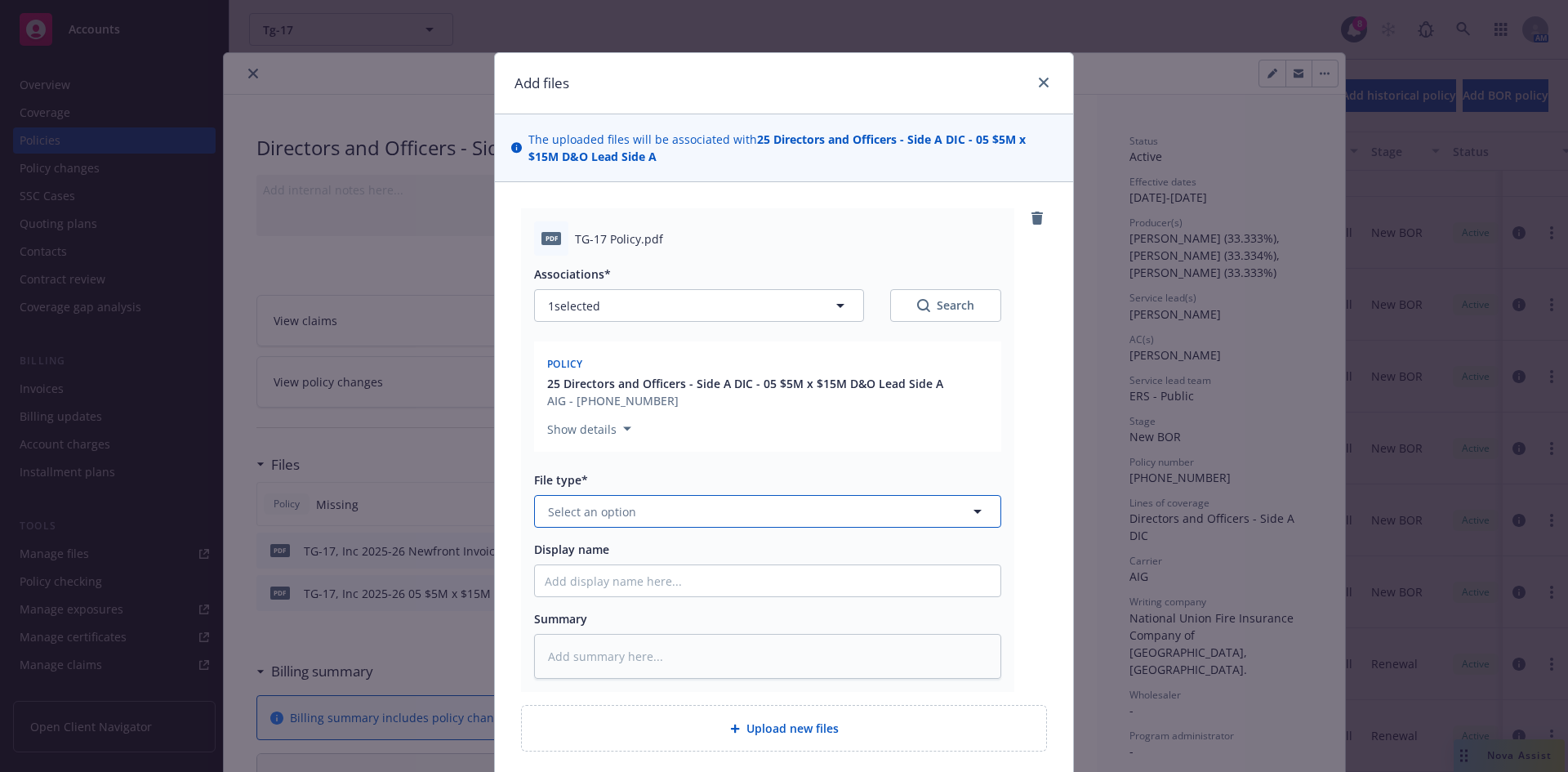
click at [577, 517] on span "Select an option" at bounding box center [592, 512] width 89 height 17
type input "policy"
click at [577, 545] on div "Policy" at bounding box center [566, 556] width 43 height 24
click at [600, 580] on input "Display name" at bounding box center [768, 580] width 465 height 31
paste input "TG-17"
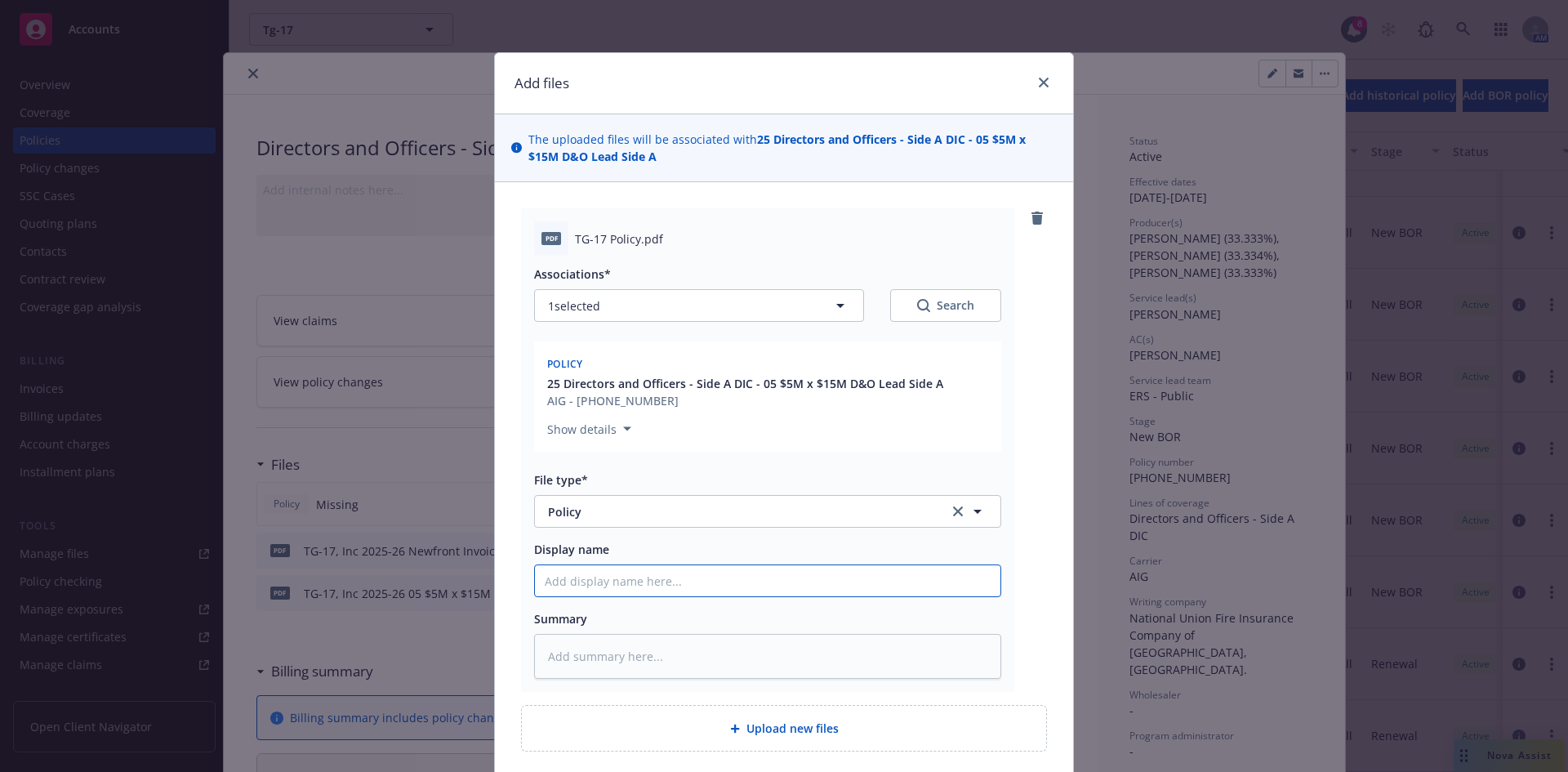
type textarea "x"
type input "TG-17"
type textarea "x"
type input "TG-17,"
type textarea "x"
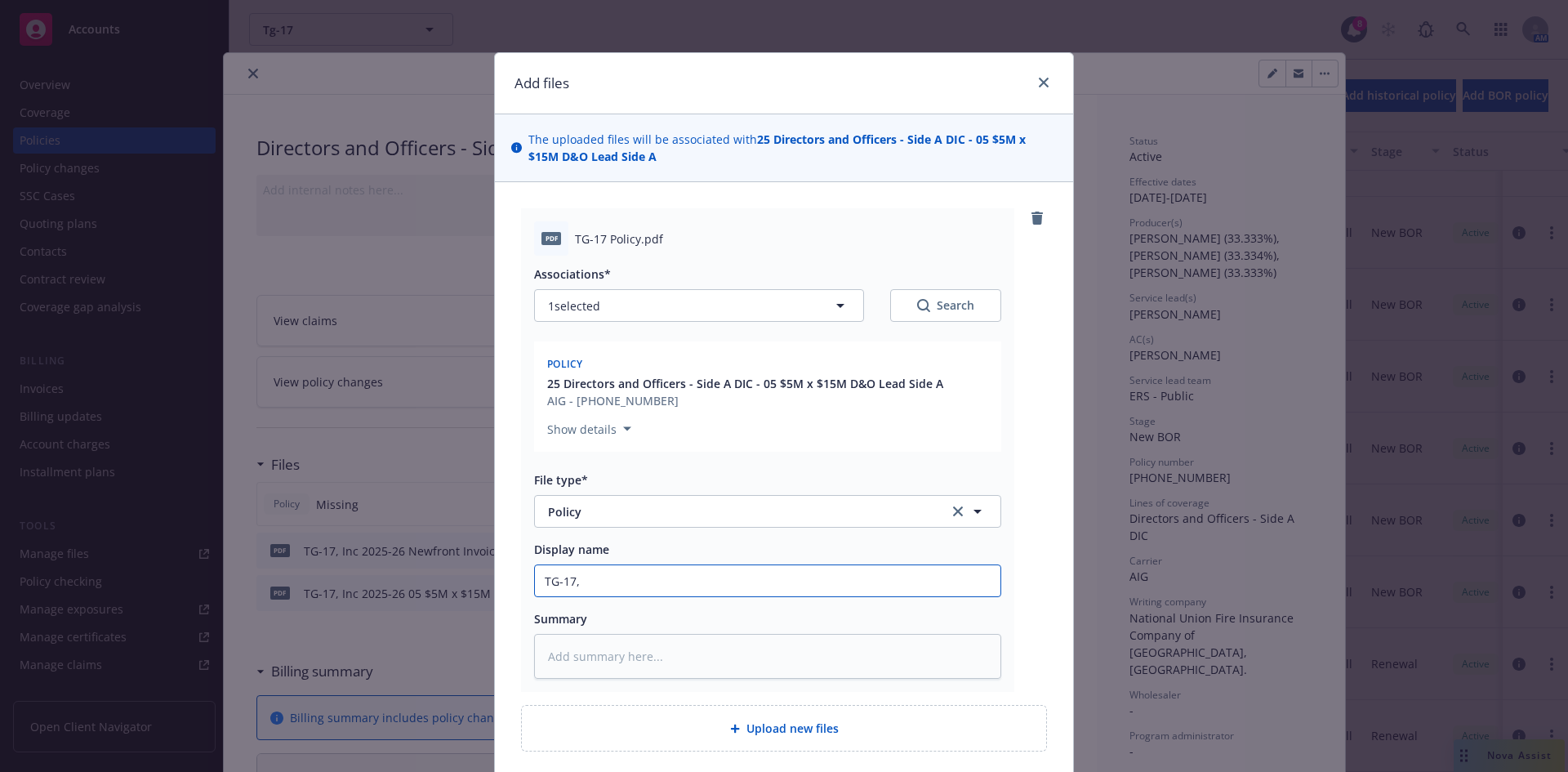
type input "TG-17,"
type textarea "x"
type input "TG-17, I"
type textarea "x"
type input "TG-17, In"
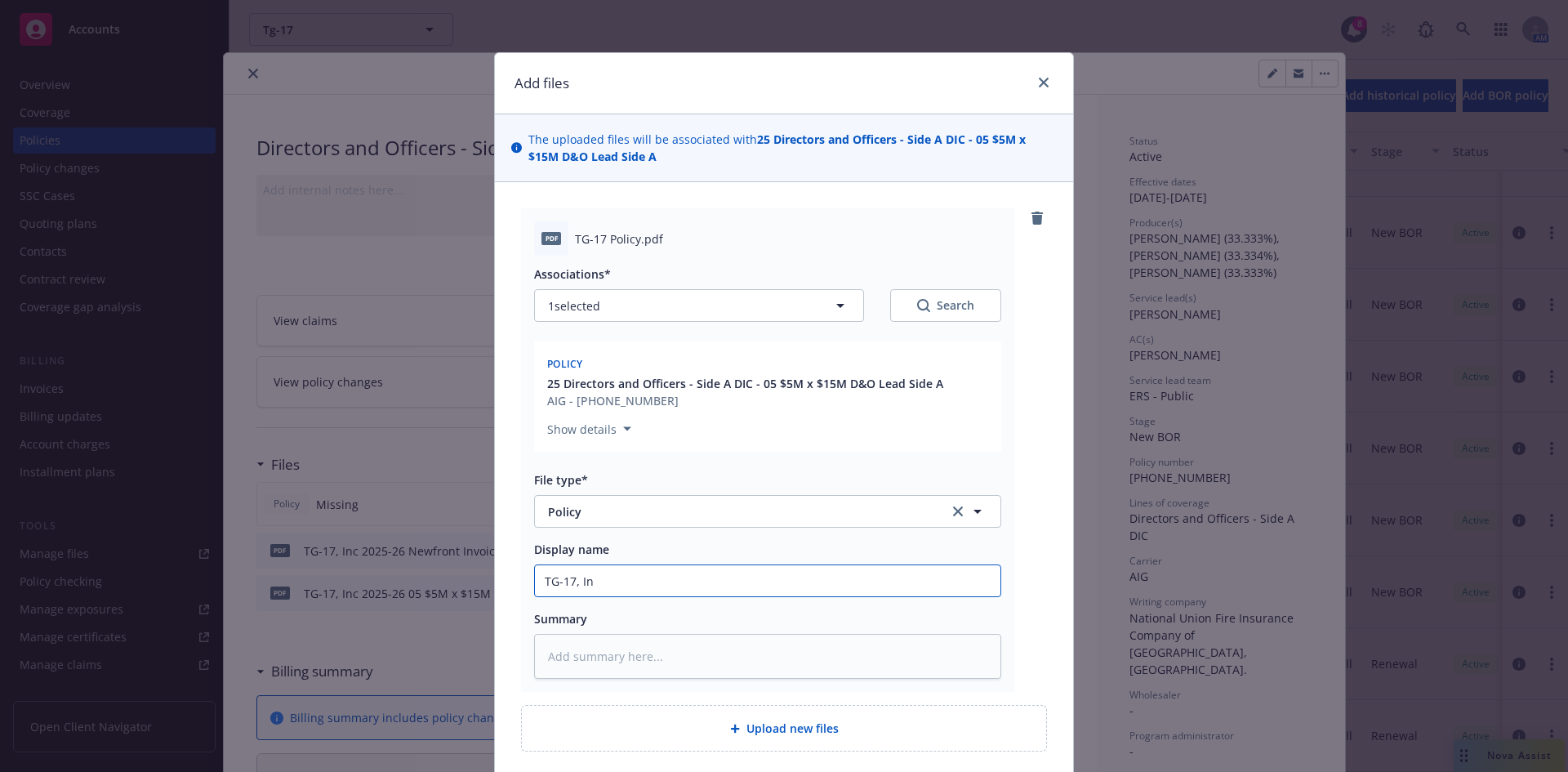
type textarea "x"
type input "TG-17, Inc"
type textarea "x"
type input "TG-17, Inc"
type textarea "x"
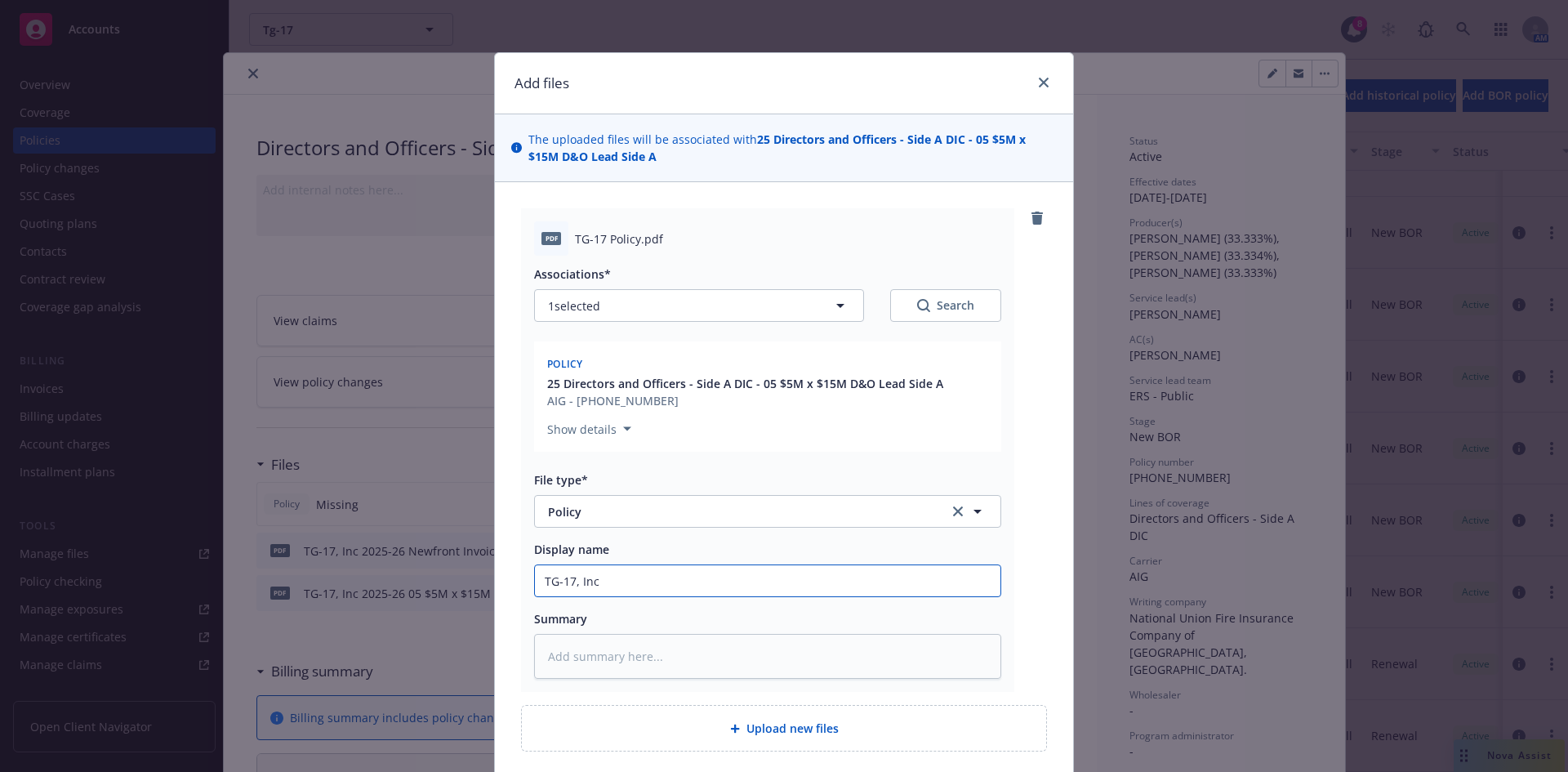
type input "TG-17, Inc 2"
type textarea "x"
type input "TG-17, Inc 20"
type textarea "x"
type input "TG-17, Inc 202"
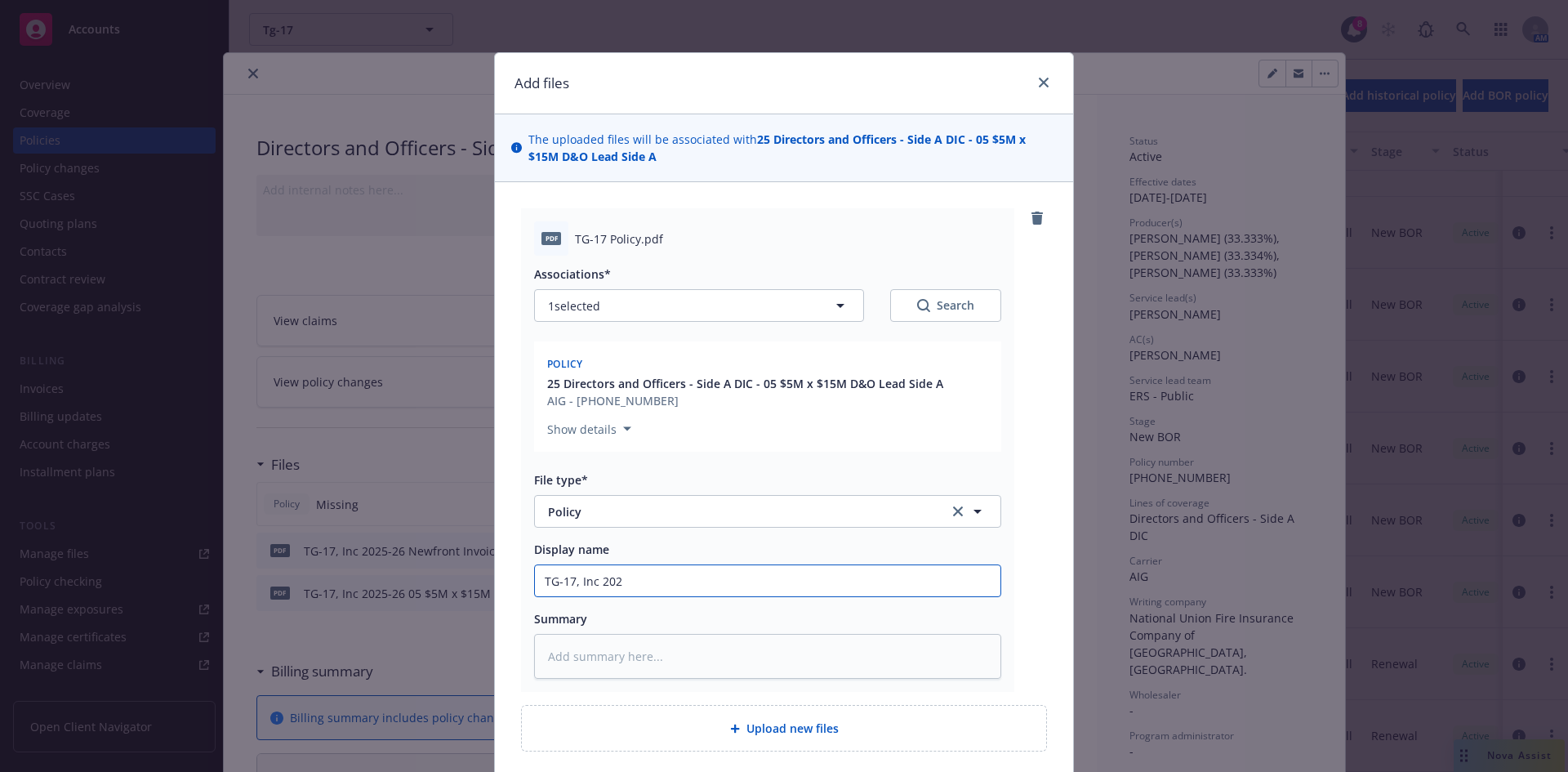
type textarea "x"
type input "TG-17, Inc 2025"
type textarea "x"
type input "TG-17, Inc 2025-"
type textarea "x"
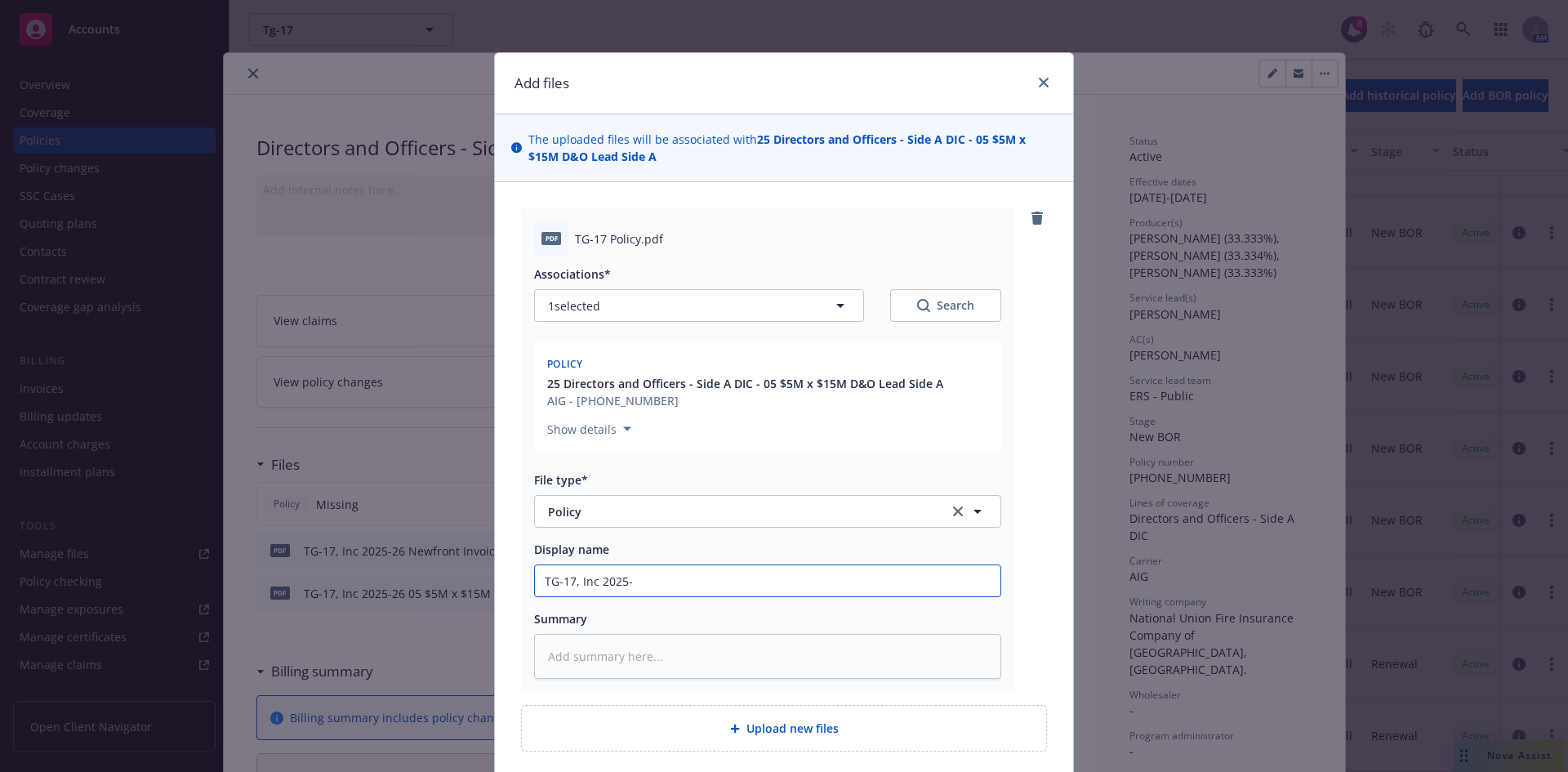
type input "TG-17, Inc 2025-2"
type textarea "x"
type input "TG-17, Inc 2025-26"
type textarea "x"
type input "TG-17, Inc 2025-26"
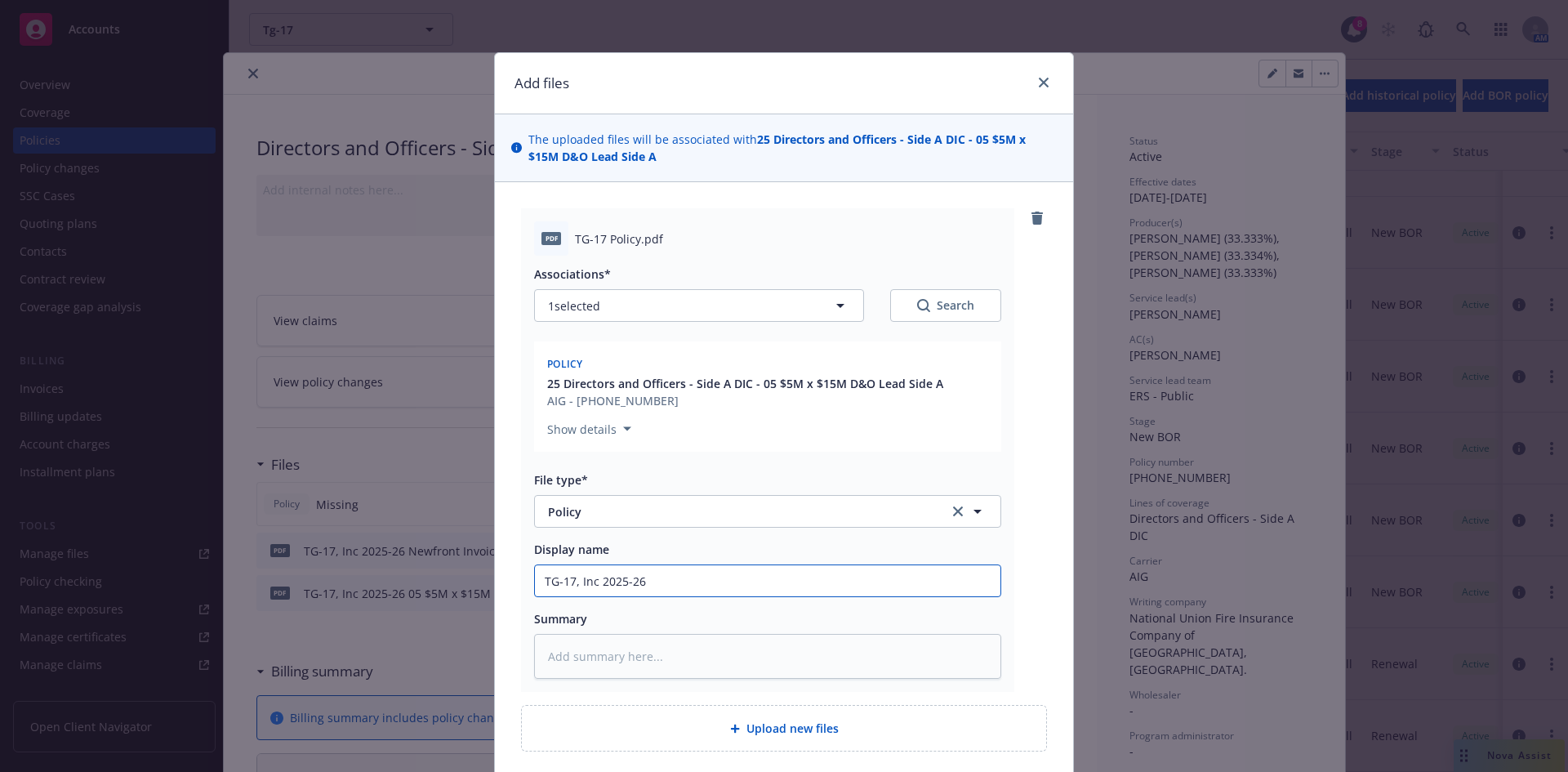
type textarea "x"
type input "TG-17, Inc 2025-26 0"
type textarea "x"
type input "TG-17, Inc 2025-26 05"
type textarea "x"
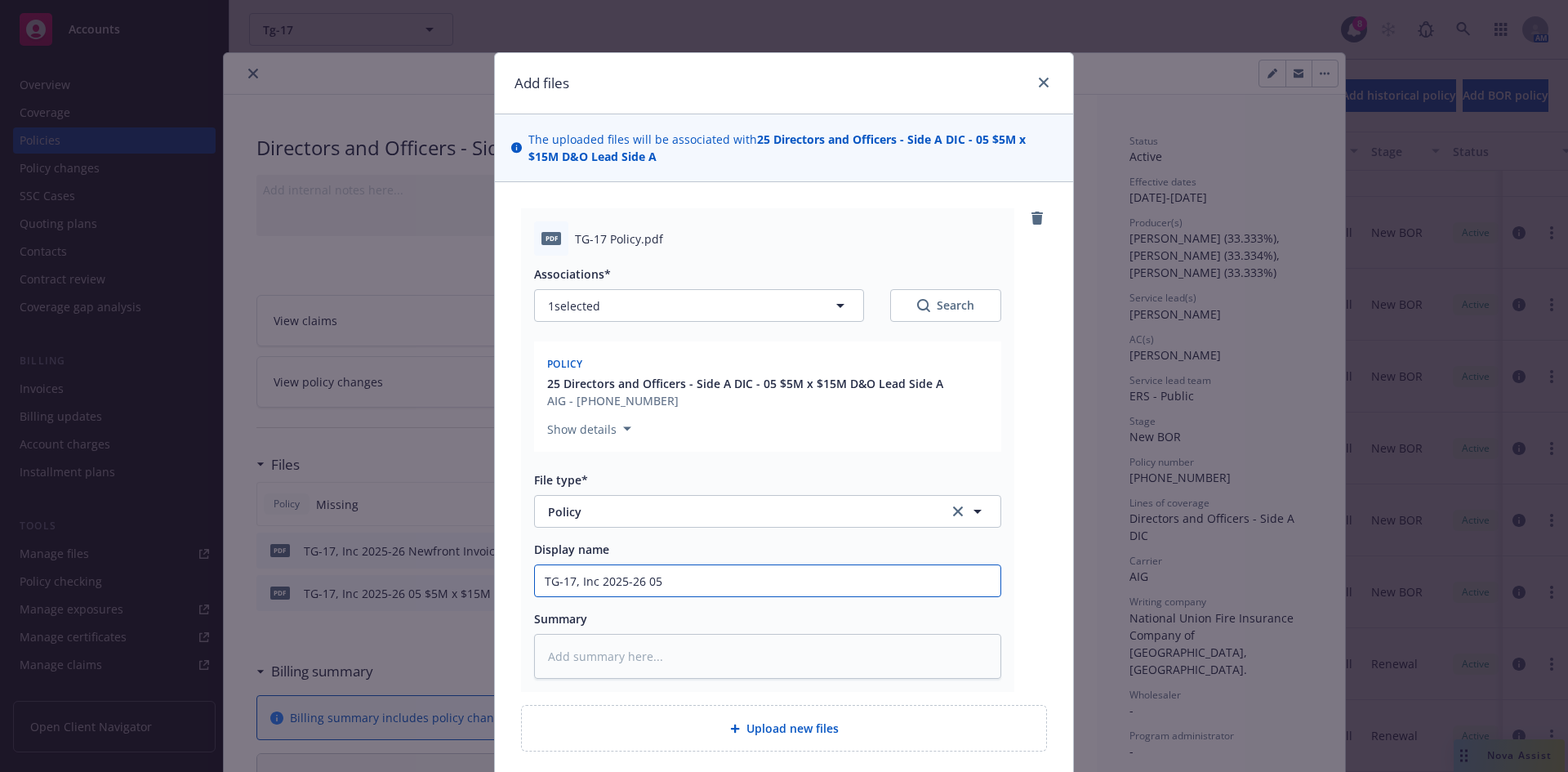
type input "TG-17, Inc 2025-26 05"
type textarea "x"
type input "TG-17, Inc 2025-26 05 $"
type textarea "x"
type input "TG-17, Inc 2025-26 05 $5"
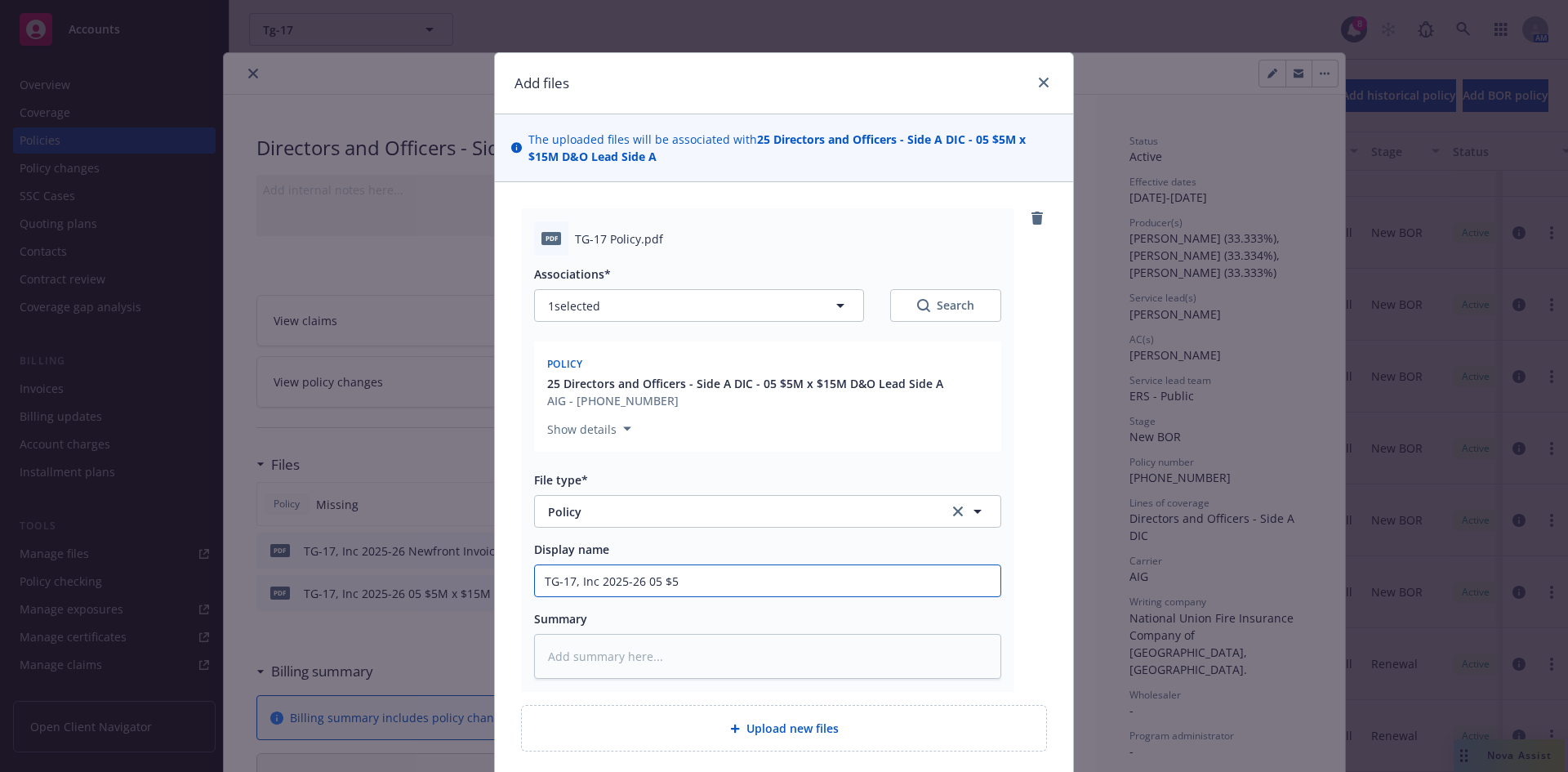
type textarea "x"
type input "TG-17, Inc 2025-26 05 $5M"
type textarea "x"
type input "TG-17, Inc 2025-26 05 $5M"
type textarea "x"
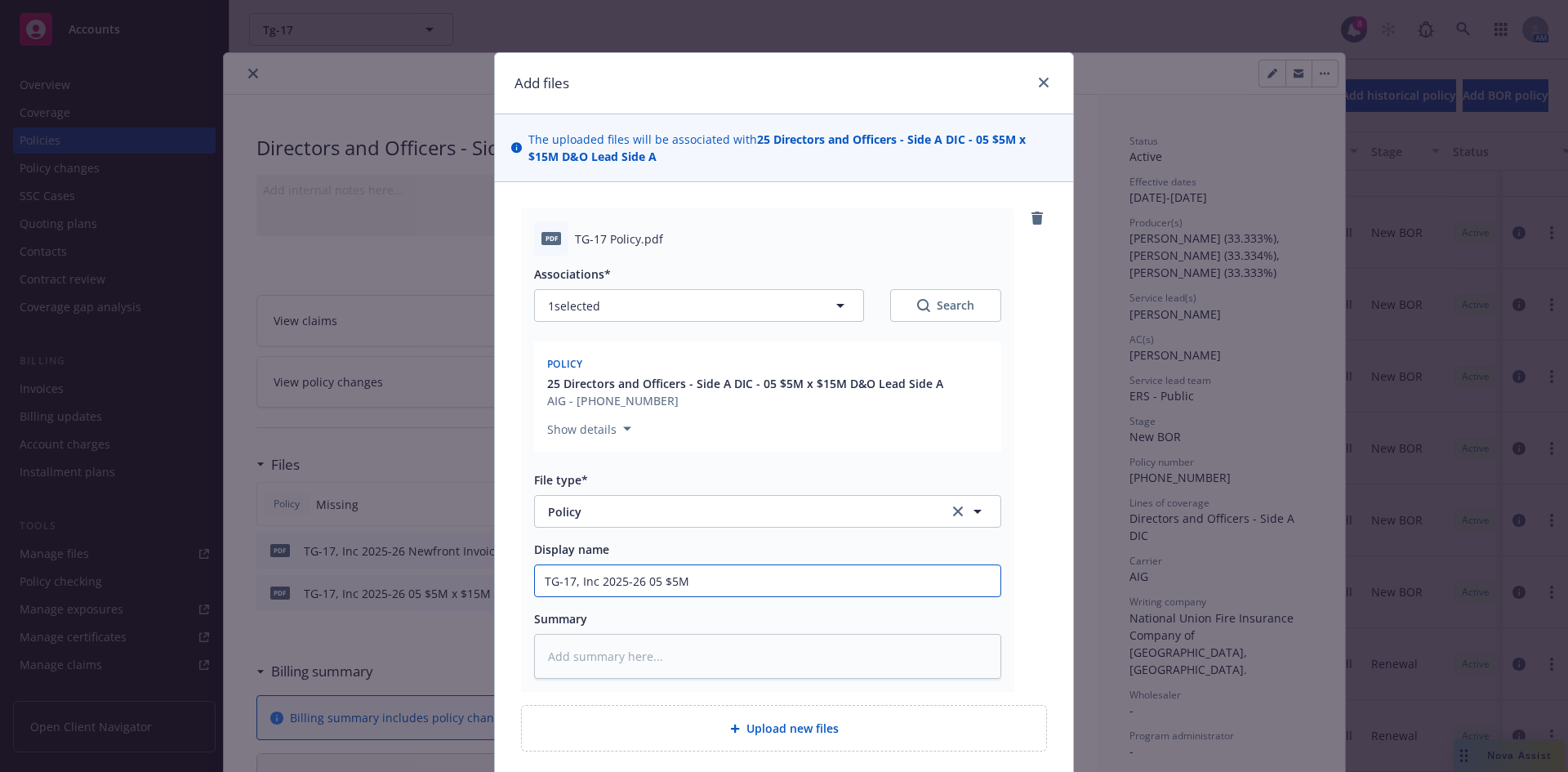
type input "TG-17, Inc 2025-26 05 $5M x"
type textarea "x"
type input "TG-17, Inc 2025-26 05 $5M x"
type textarea "x"
type input "TG-17, Inc 2025-26 05 $5M x $"
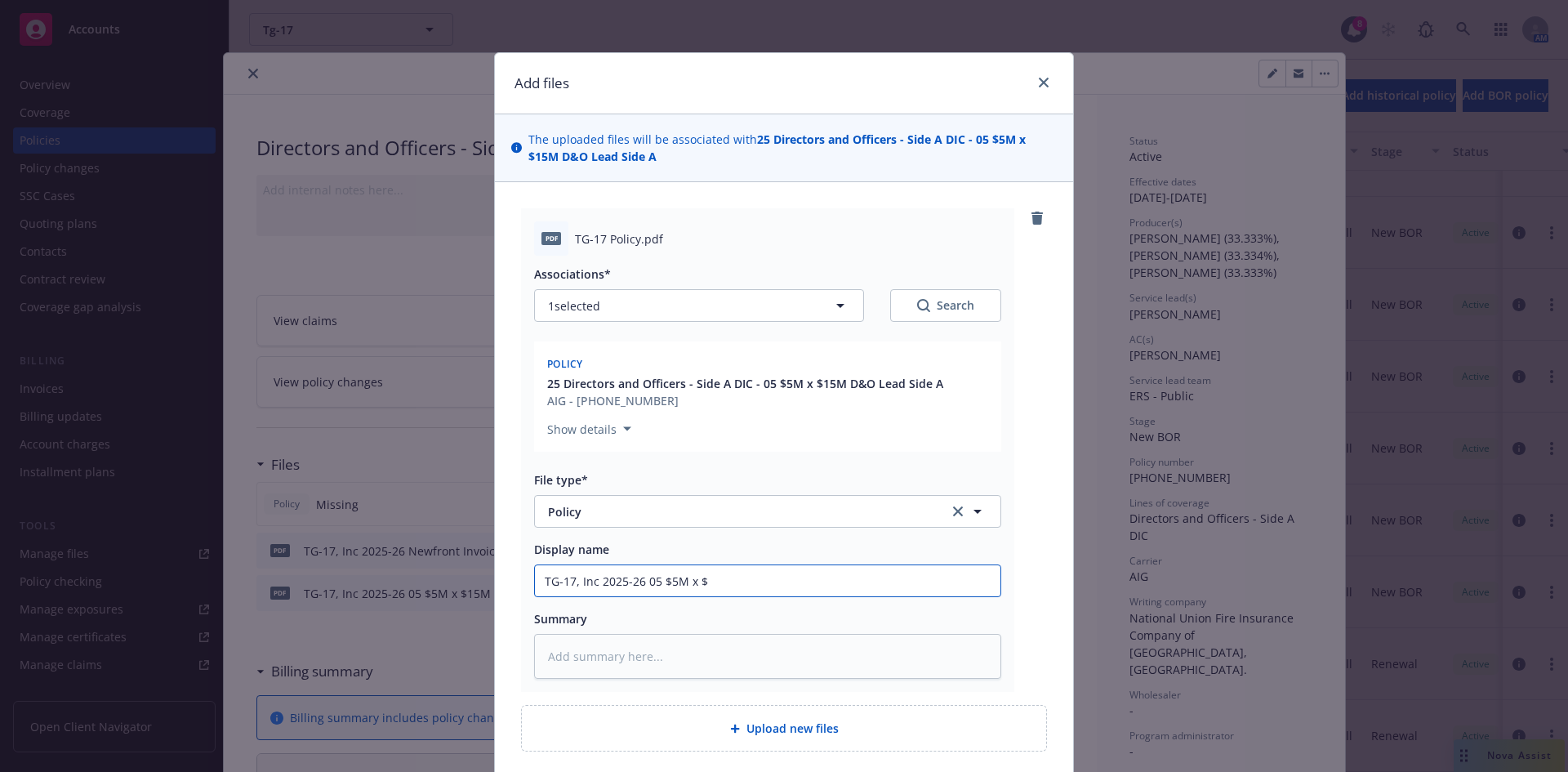
type textarea "x"
type input "TG-17, Inc 2025-26 05 $5M x $1"
type textarea "x"
type input "TG-17, Inc 2025-26 05 $5M x $15"
type textarea "x"
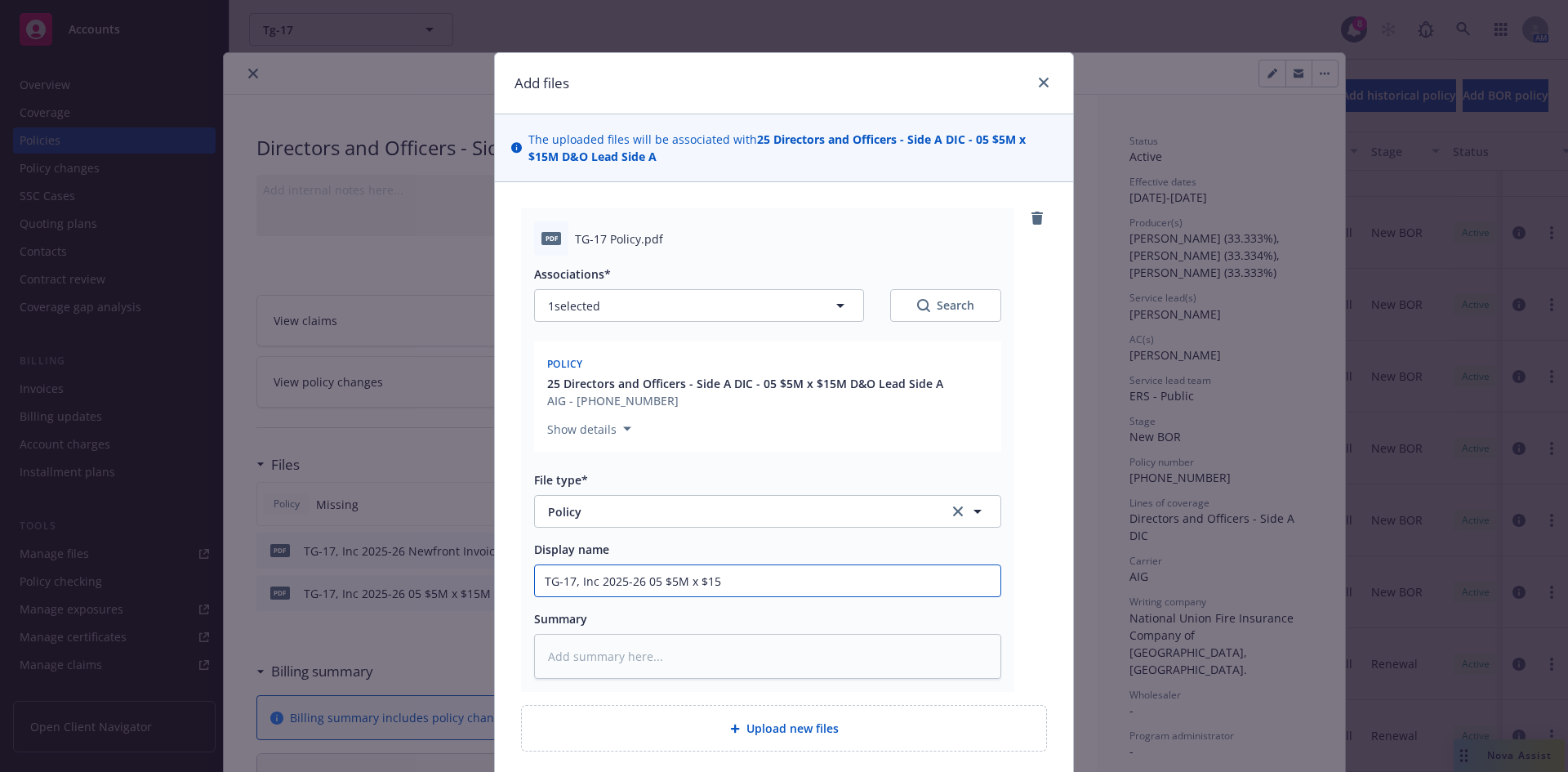
type input "TG-17, Inc 2025-26 05 $5M x $15"
type textarea "x"
type input "TG-17, Inc 2025-26 05 $5M x $15"
type textarea "x"
type input "TG-17, Inc 2025-26 05 $5M x $15M"
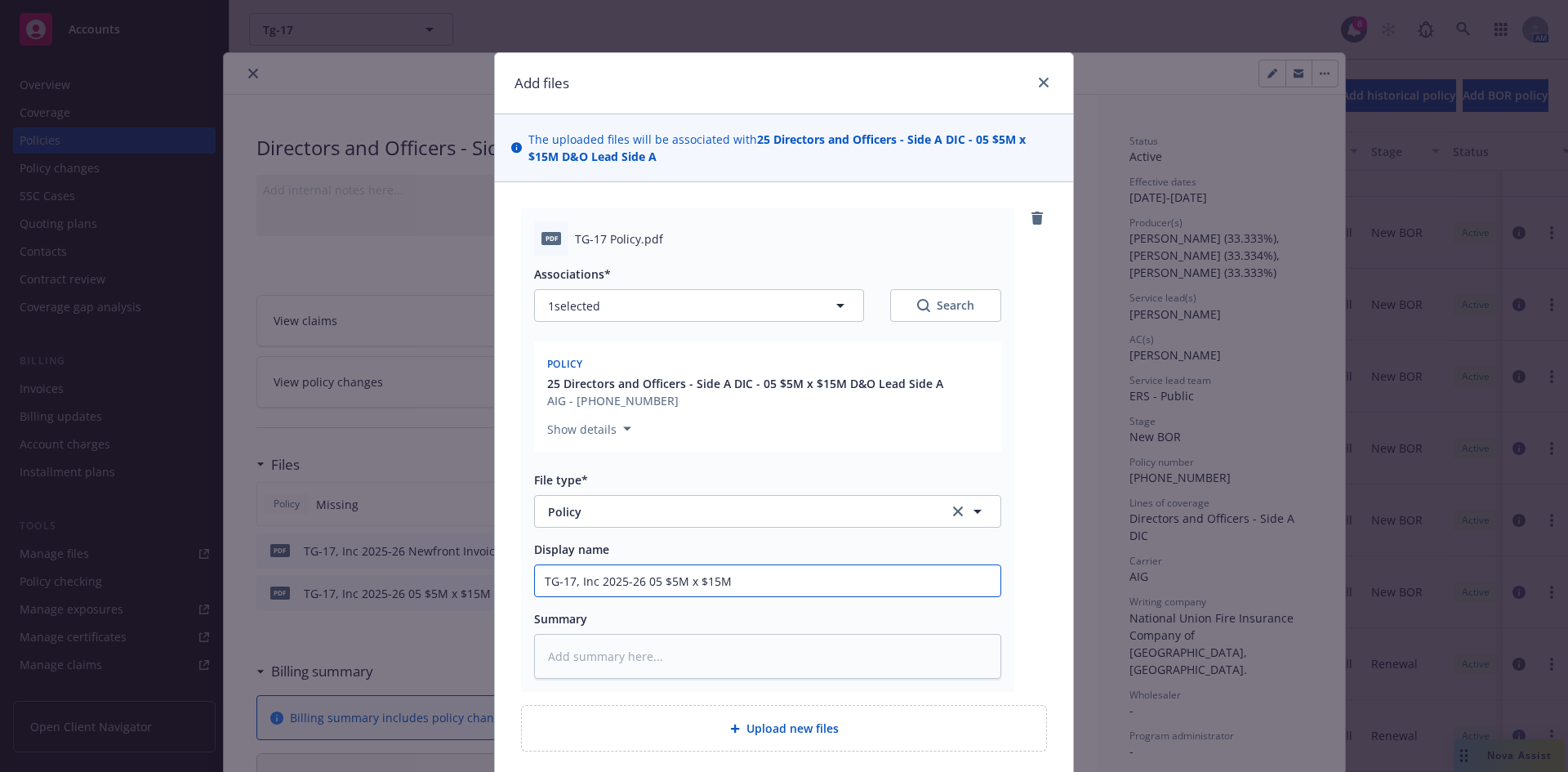
type textarea "x"
type input "TG-17, Inc 2025-26 05 $5M x $15M D"
type textarea "x"
type input "TG-17, Inc 2025-26 05 $5M x $15M D&"
type textarea "x"
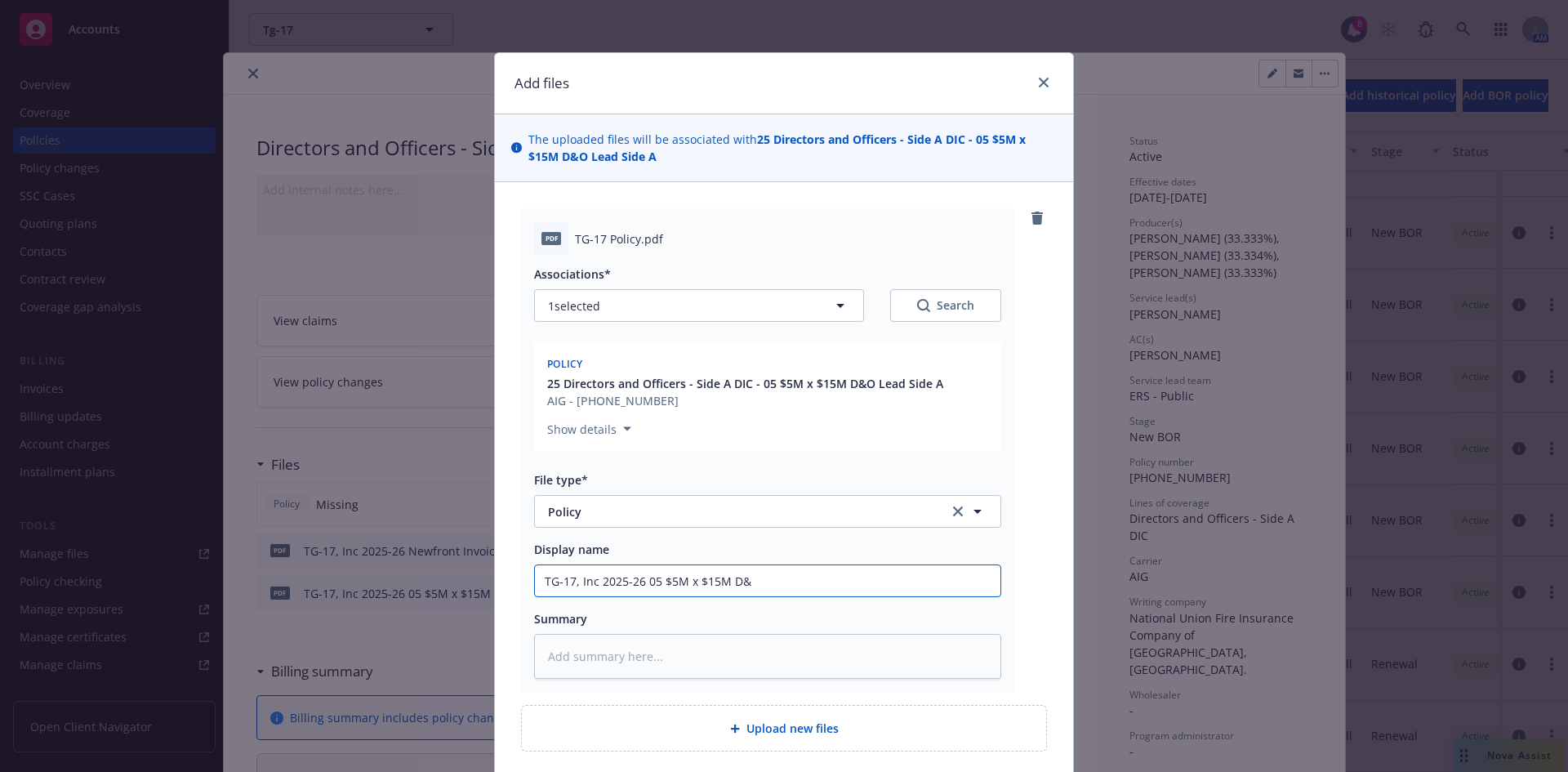
type input "TG-17, Inc 2025-26 05 $5M x $15M D&O"
type textarea "x"
type input "TG-17, Inc 2025-26 05 $5M x $15M D&O"
type textarea "x"
type input "TG-17, Inc 2025-26 05 $5M x $15M D&O L"
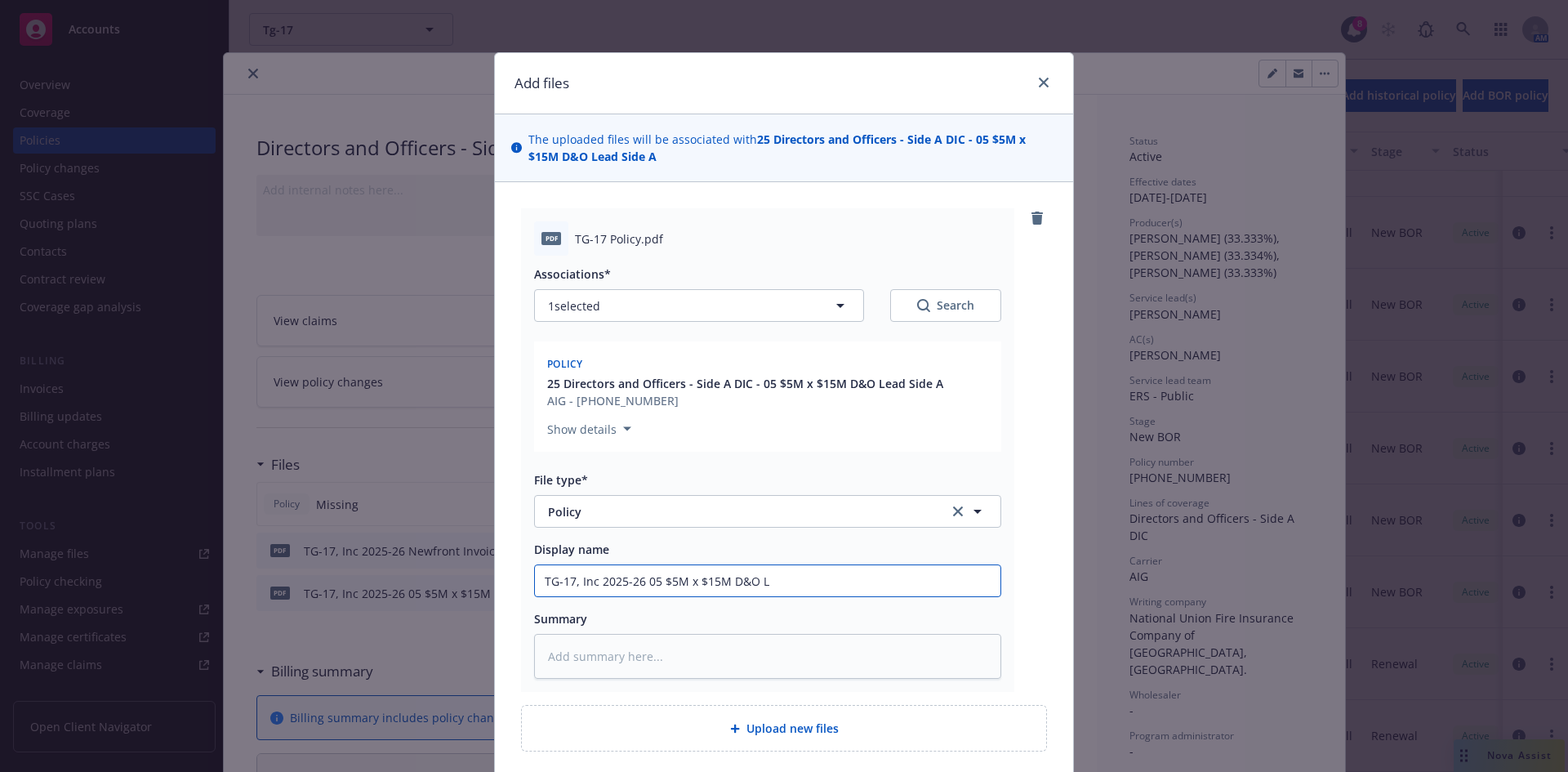
type textarea "x"
type input "TG-17, Inc 2025-26 05 $5M x $15M D&O Le"
type textarea "x"
type input "TG-17, Inc 2025-26 05 $5M x $15M D&O Lea"
type textarea "x"
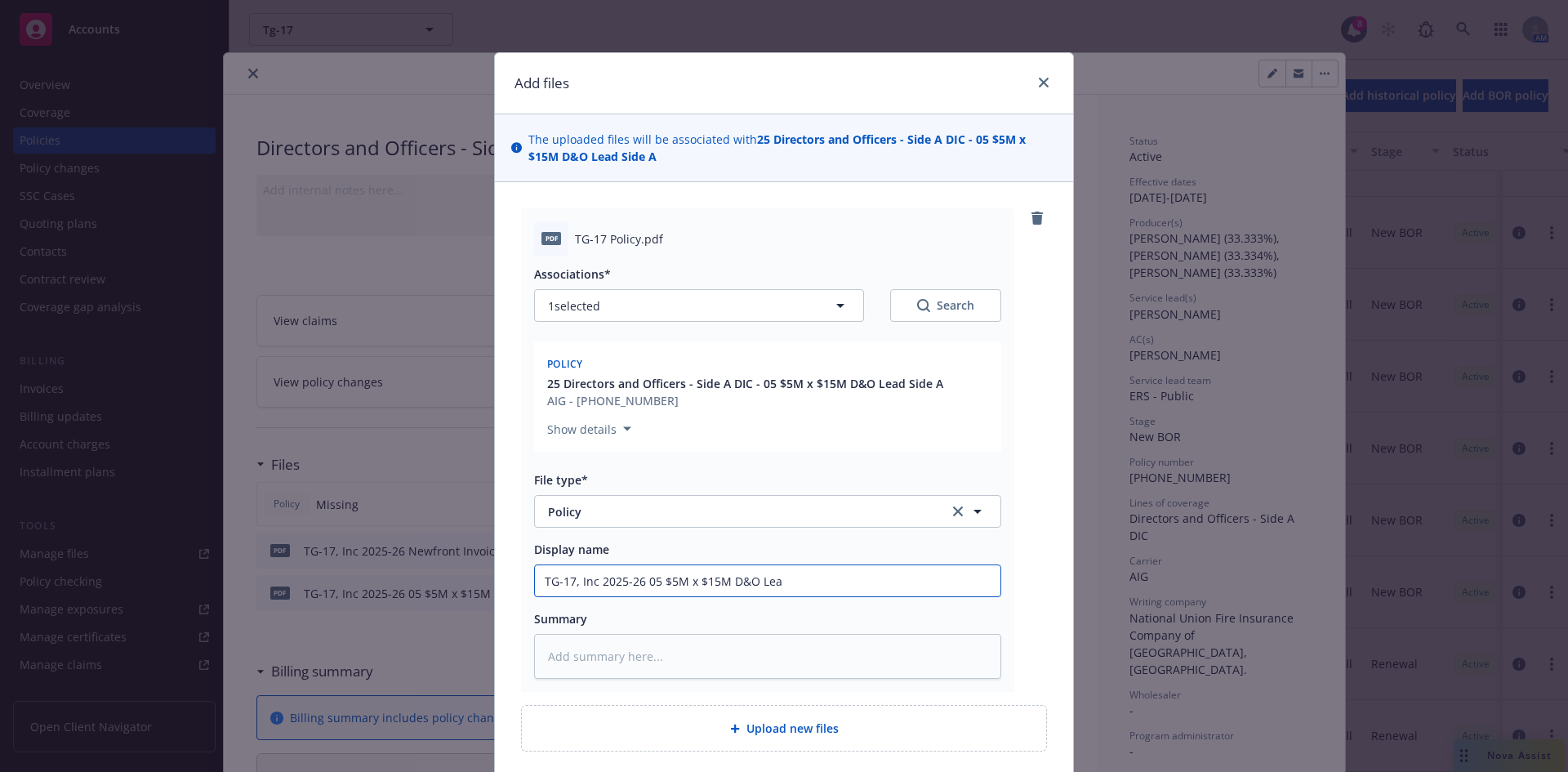
type input "TG-17, Inc 2025-26 05 $5M x $15M D&O Lead"
type textarea "x"
type input "TG-17, Inc 2025-26 05 $5M x $15M D&O Lead"
type textarea "x"
type input "TG-17, Inc 2025-26 05 $5M x $15M D&O Lead S"
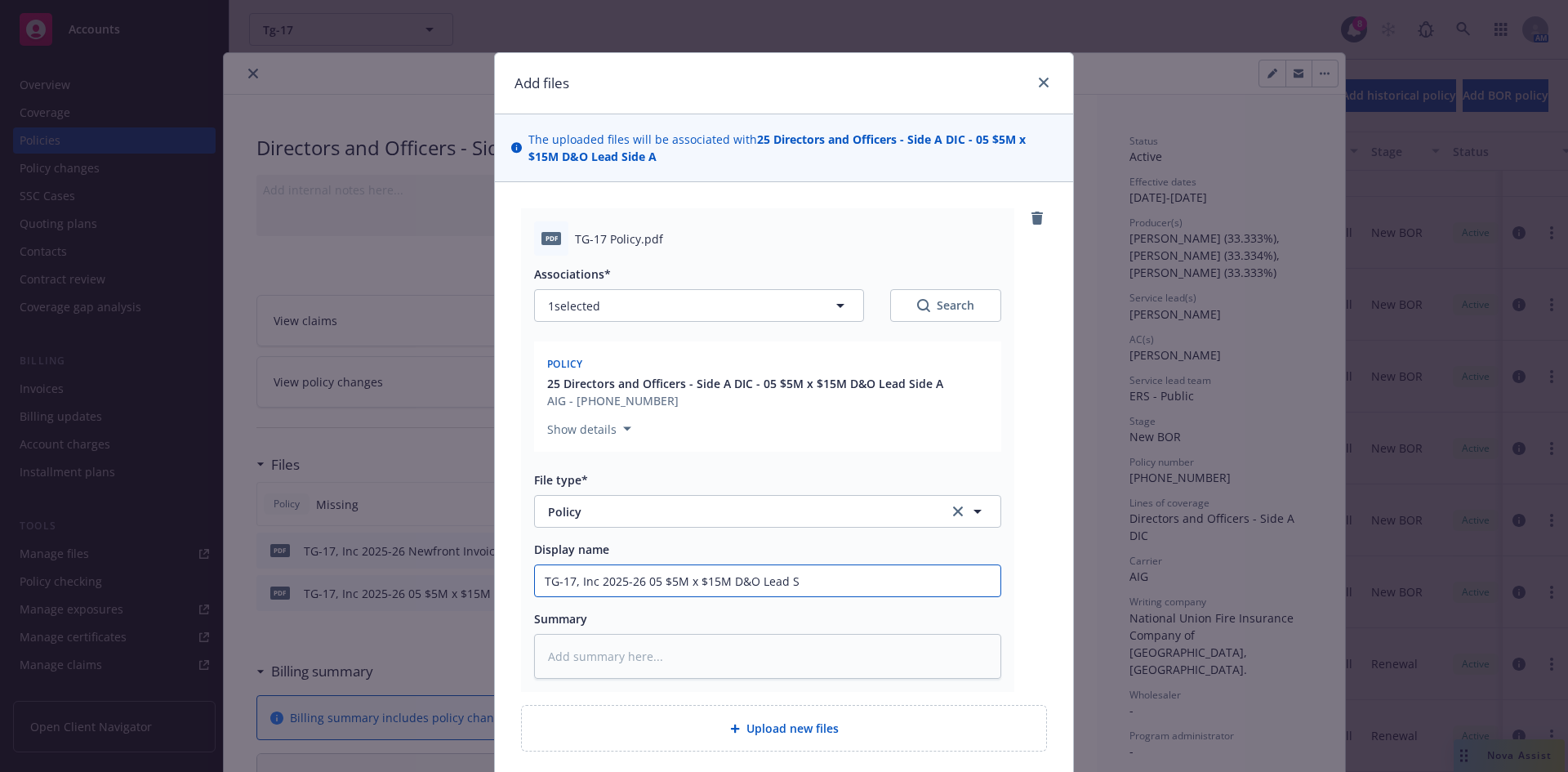
type textarea "x"
type input "TG-17, Inc 2025-26 05 $5M x $15M D&O Lead Si"
type textarea "x"
type input "TG-17, Inc 2025-26 05 $5M x $15M D&O Lead [PERSON_NAME]"
type textarea "x"
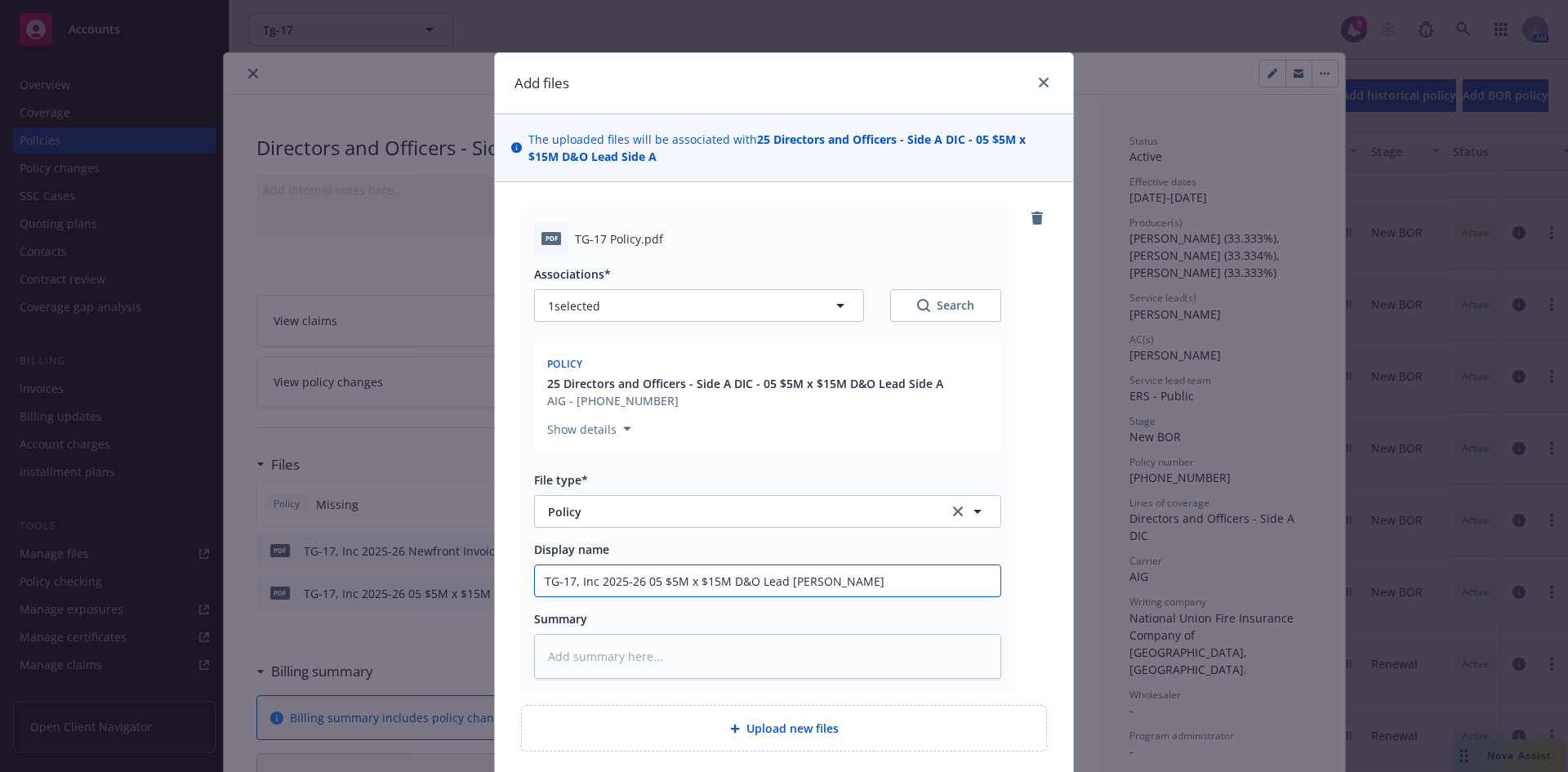
type input "TG-17, Inc 2025-26 05 $5M x $15M D&O Lead Side"
type textarea "x"
type input "TG-17, Inc 2025-26 05 $5M x $15M D&O Lead Side"
type textarea "x"
type input "TG-17, Inc 2025-26 05 $5M x $15M D&O Lead Side A"
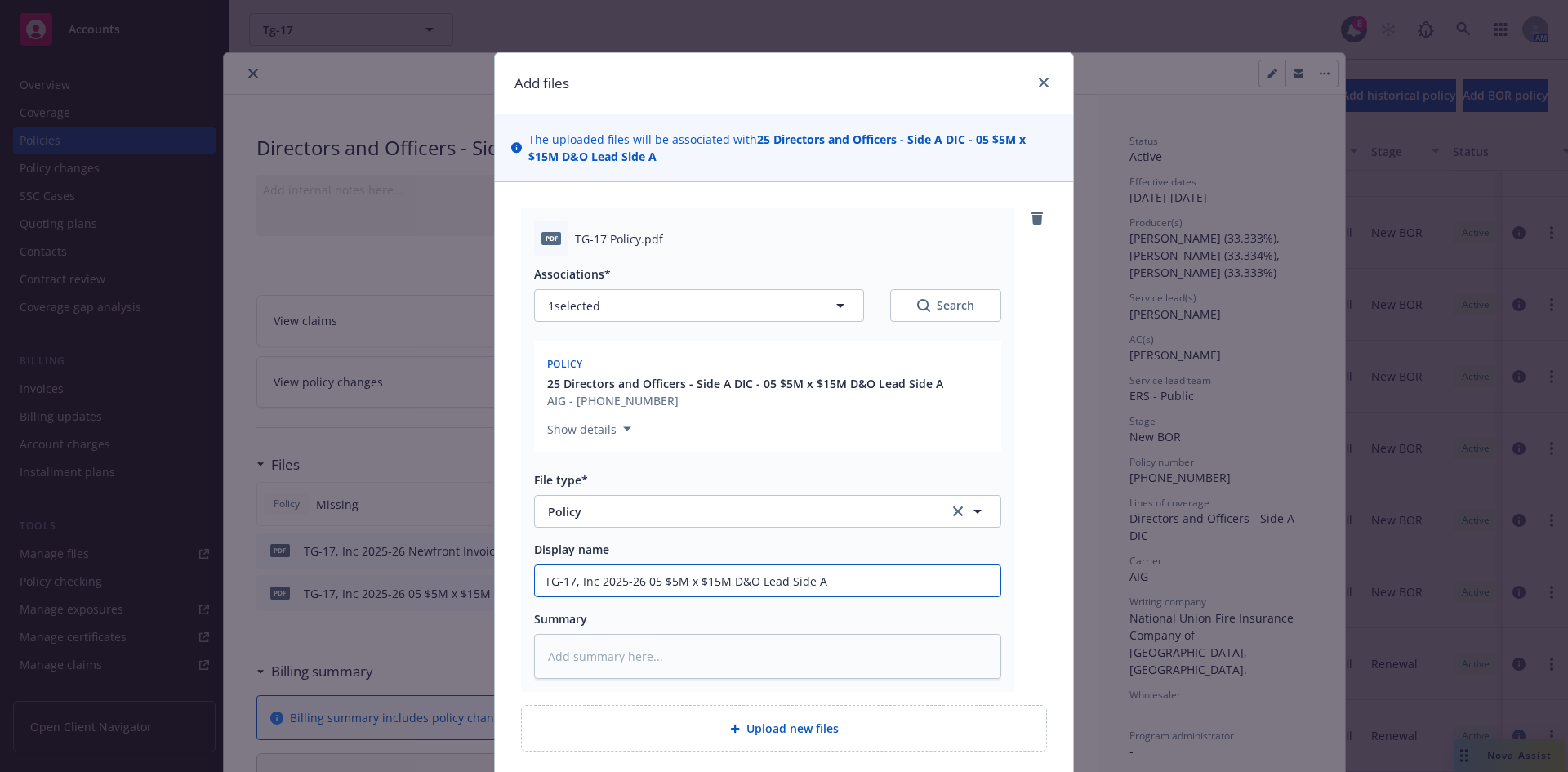
type textarea "x"
type input "TG-17, Inc 2025-26 05 $5M x $15M D&O Lead Side A"
type textarea "x"
type input "TG-17, Inc 2025-26 05 $5M x $15M D&O Lead Side A P"
type textarea "x"
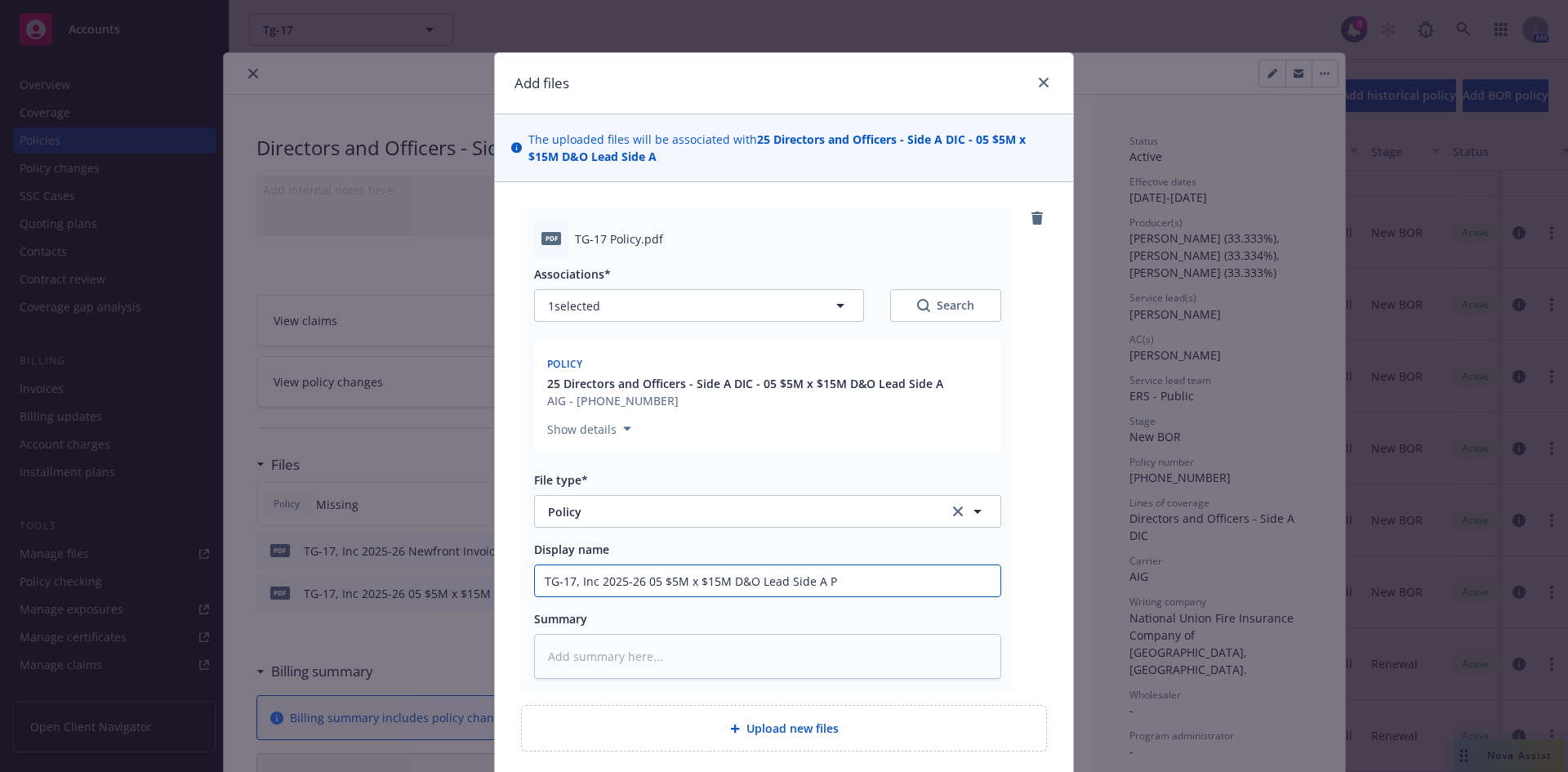
type input "TG-17, Inc 2025-26 05 $5M x $15M D&O Lead Side A Po"
type textarea "x"
type input "TG-17, Inc 2025-26 05 $5M x $15M D&O Lead Side A Pol"
type textarea "x"
type input "TG-17, Inc 2025-26 05 $5M x $15M D&O Lead Side A Polic"
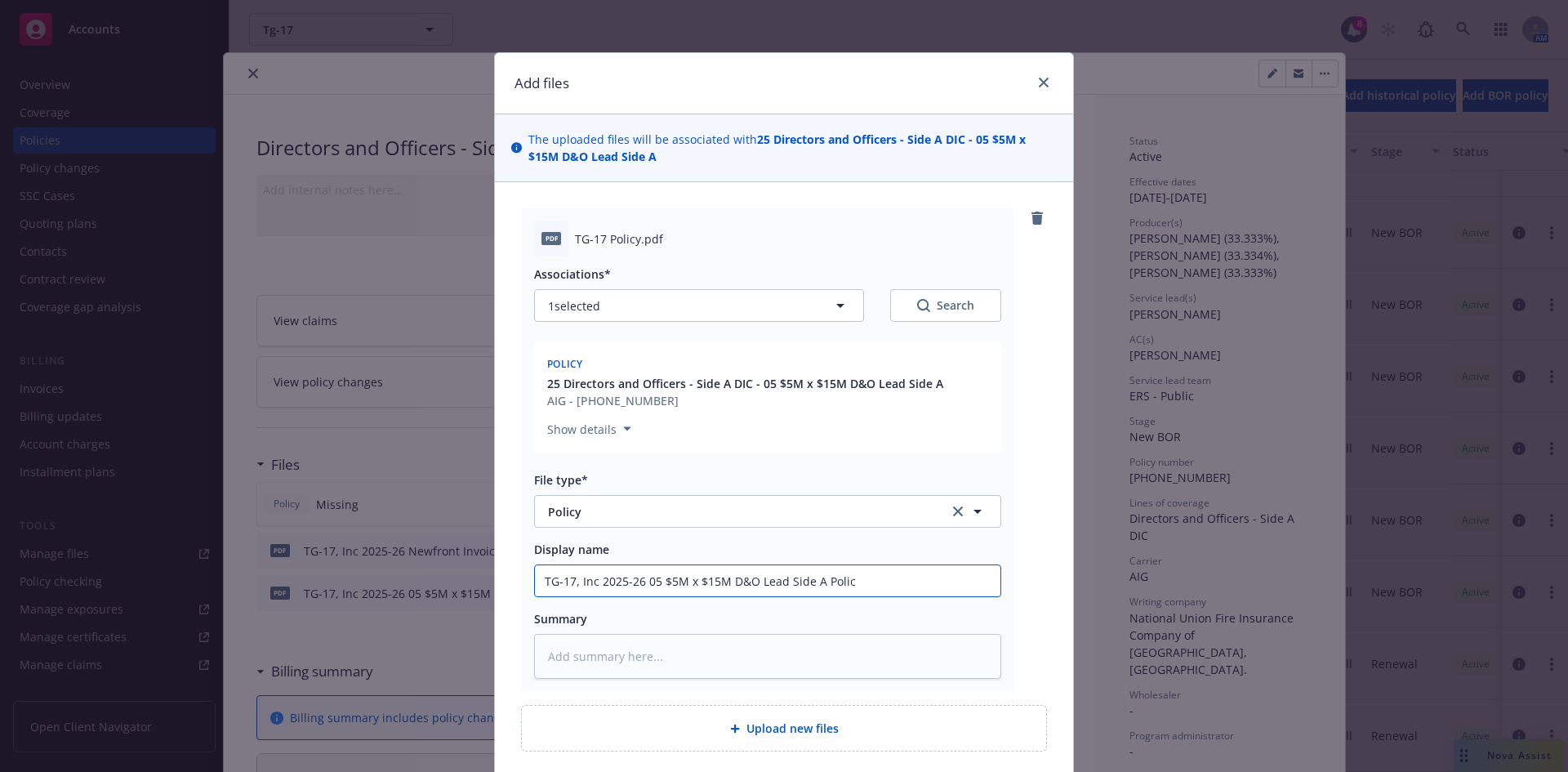
type textarea "x"
type input "TG-17, Inc 2025-26 05 $5M x $15M D&O Lead Side A Policy"
type textarea "x"
type input "TG-17, Inc 2025-26 05 $5M x $15M D&O Lead Side A Policy"
type textarea "x"
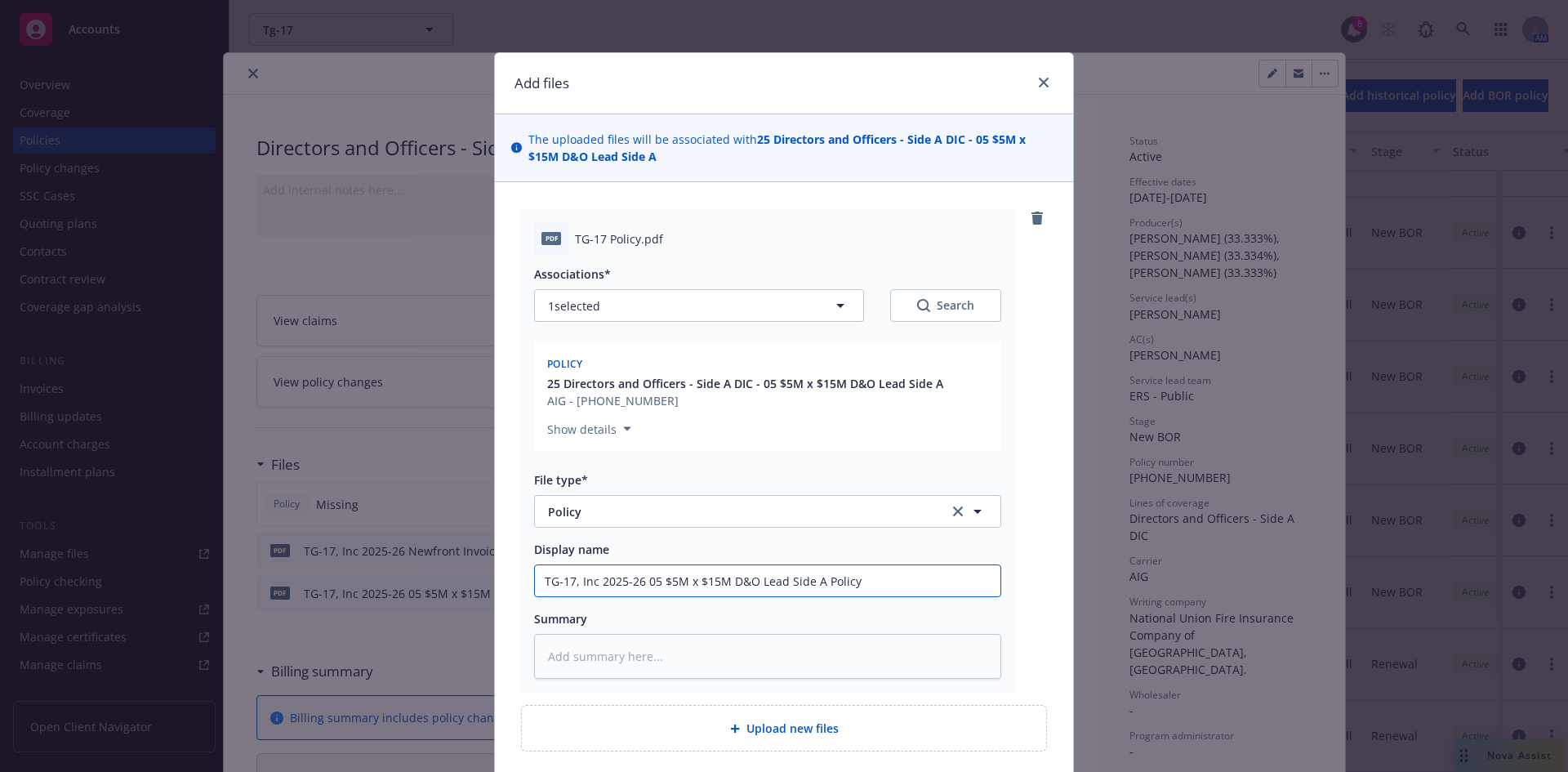
drag, startPoint x: 658, startPoint y: 581, endPoint x: 597, endPoint y: 578, distance: 61.1
click at [597, 578] on input "TG-17, Inc 2025-26 05 $5M x $15M D&O Lead Side A Policy" at bounding box center [768, 580] width 465 height 31
click at [607, 577] on input "TG-17, Inc 2025-26 05 $5M x $15M D&O Lead Side A Policy" at bounding box center [768, 580] width 465 height 31
click at [888, 589] on input "TG-17, Inc 2025-26 05 $5M x $15M D&O Lead Side A Policy" at bounding box center [768, 580] width 465 height 31
type input "TG-17, Inc 2025-26 05 $5M x $15M D&O Lead Side A Policy"
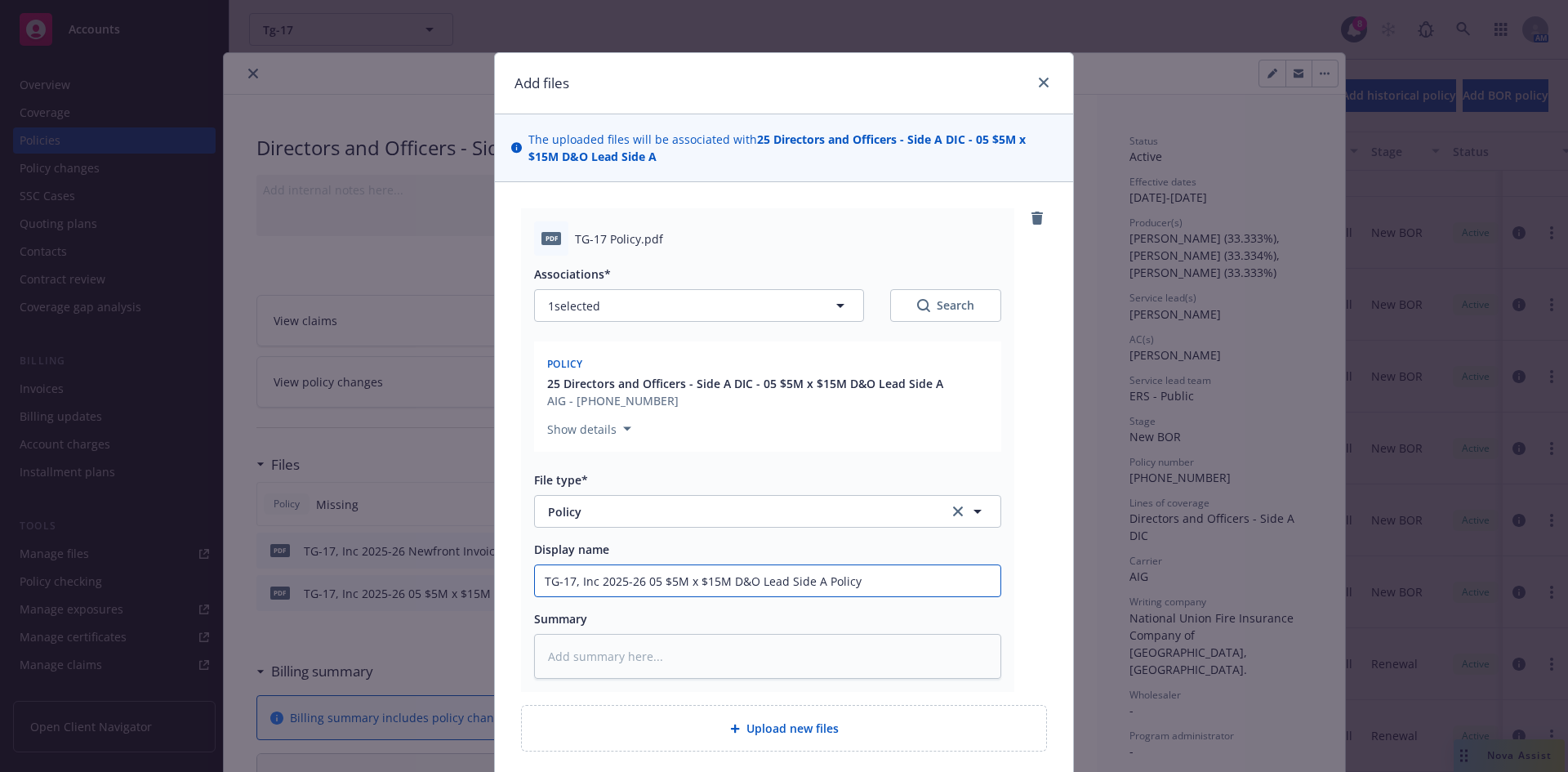
type textarea "x"
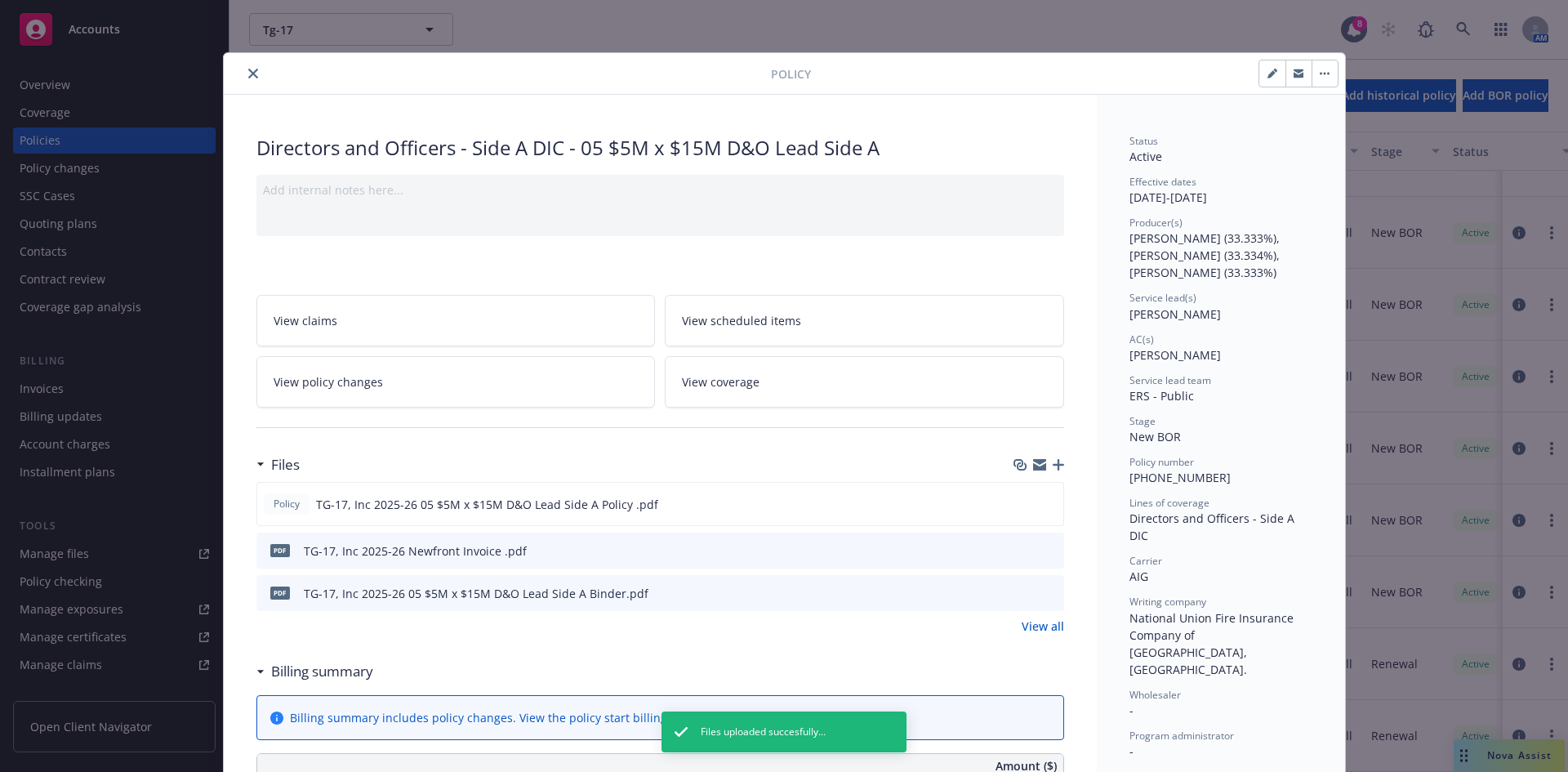
click at [249, 71] on icon "close" at bounding box center [254, 73] width 10 height 10
